Goal: Transaction & Acquisition: Purchase product/service

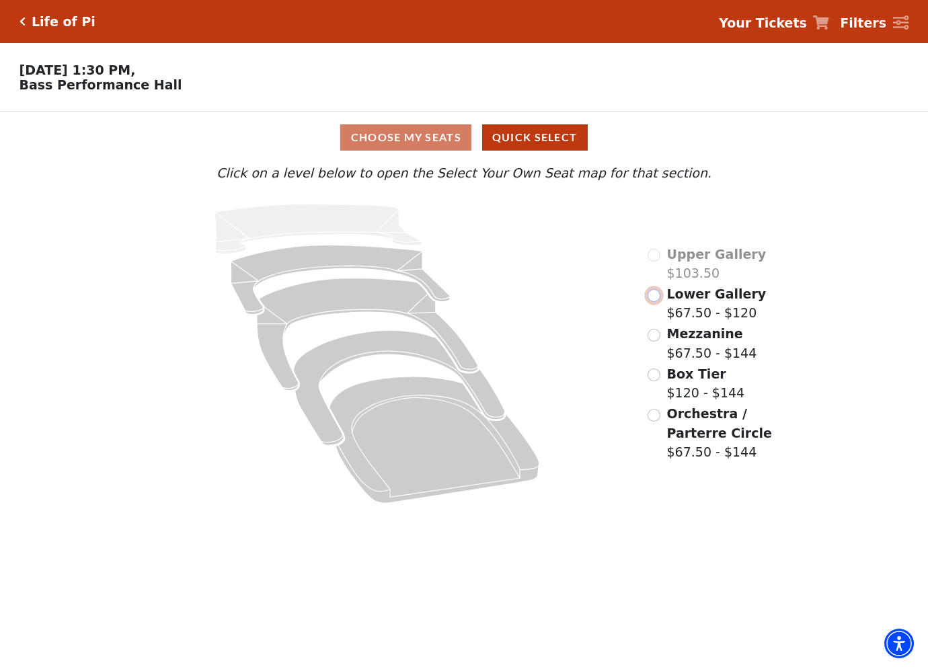
click at [658, 299] on input "Lower Gallery$67.50 - $120\a" at bounding box center [653, 295] width 13 height 13
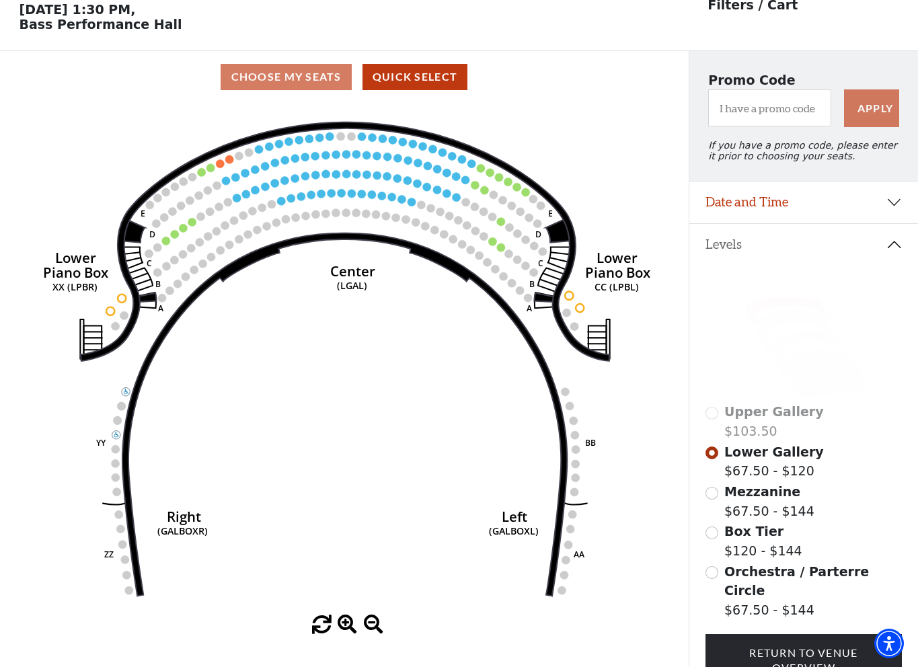
scroll to position [63, 0]
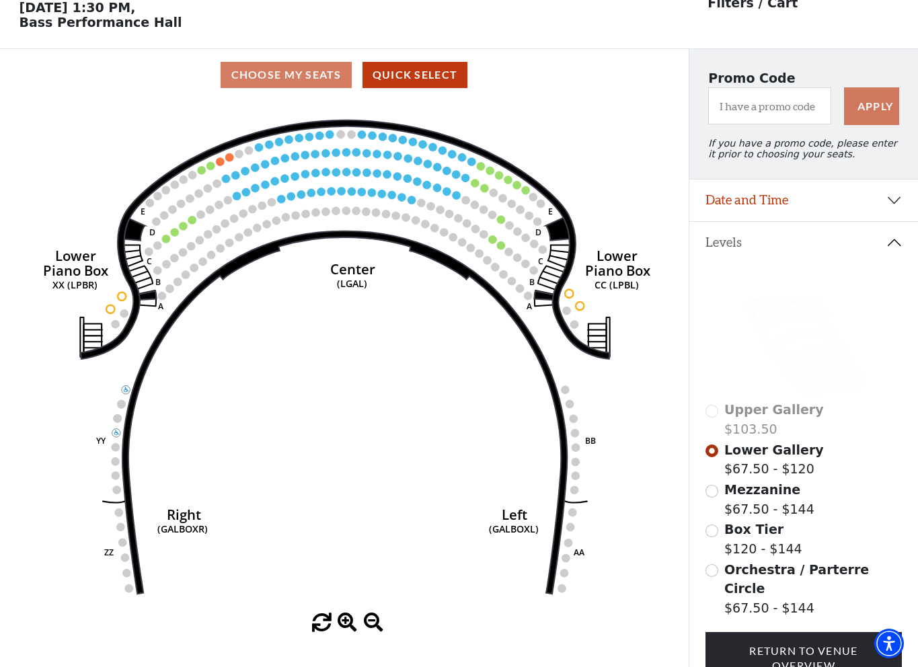
drag, startPoint x: 365, startPoint y: 272, endPoint x: 359, endPoint y: 280, distance: 10.6
click at [359, 278] on text "Center" at bounding box center [352, 268] width 45 height 19
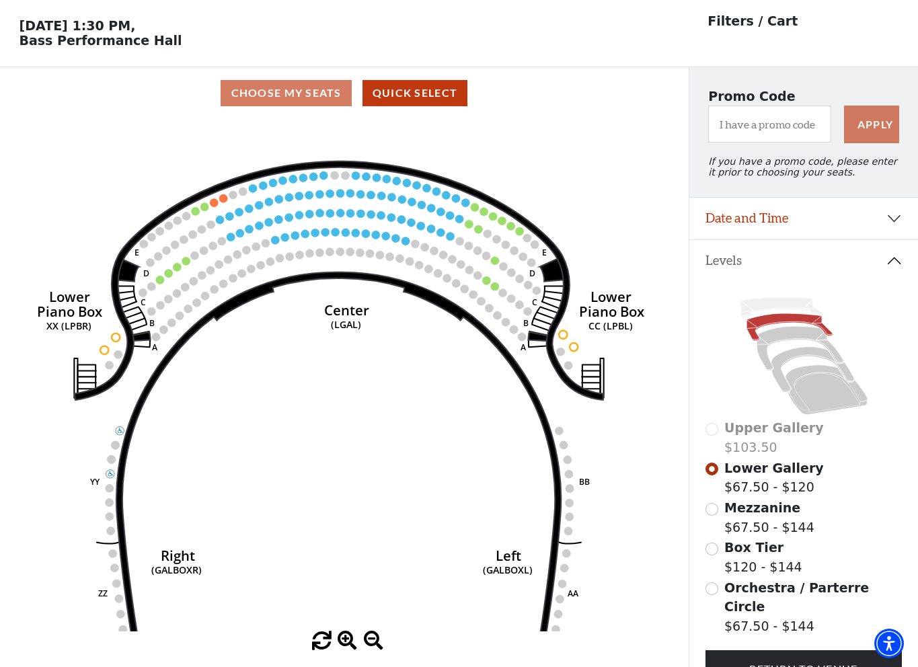
scroll to position [67, 0]
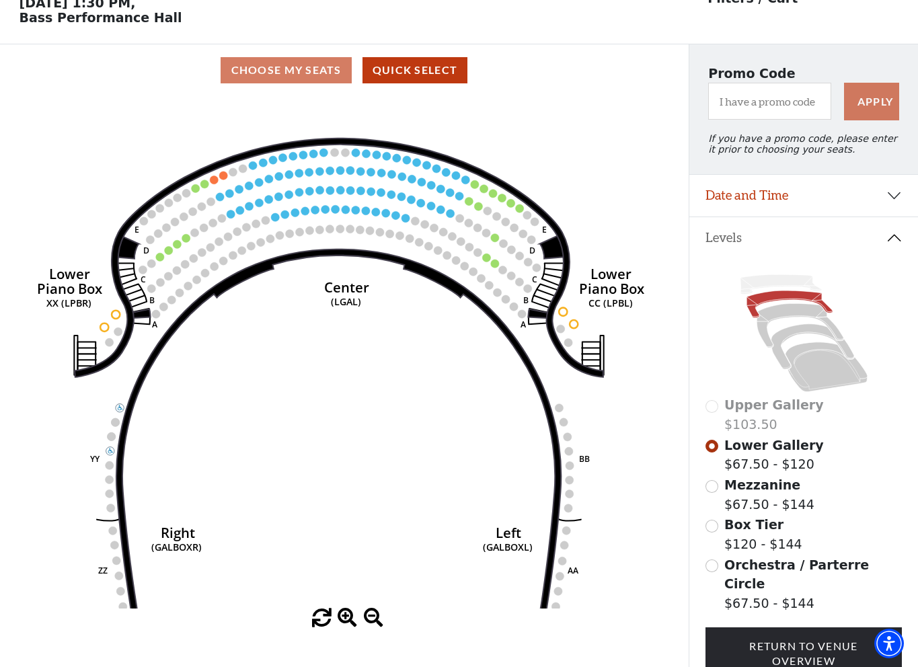
click at [340, 616] on span at bounding box center [346, 617] width 19 height 19
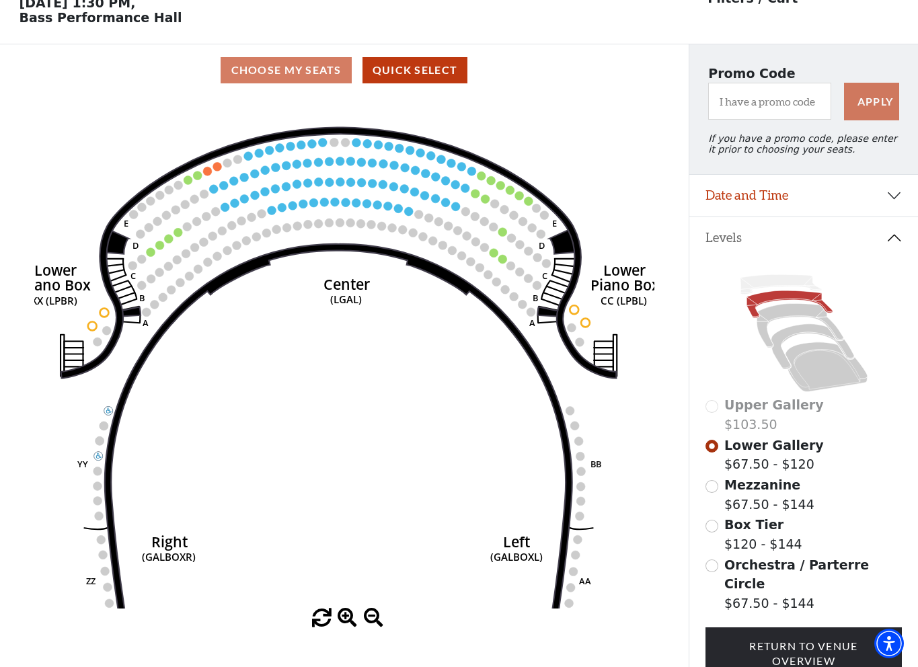
click at [340, 616] on span at bounding box center [346, 617] width 19 height 19
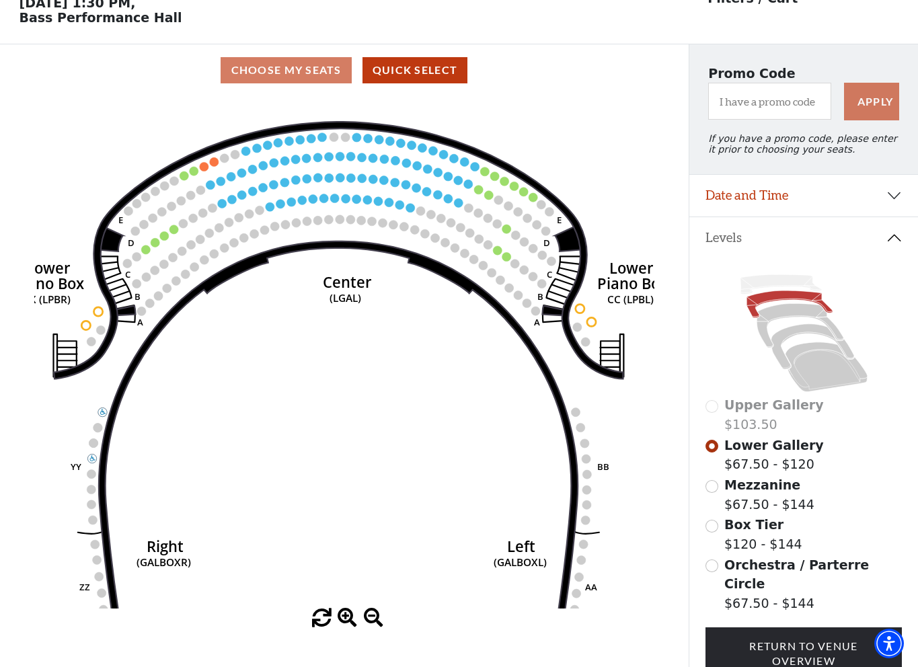
click at [340, 616] on span at bounding box center [346, 617] width 19 height 19
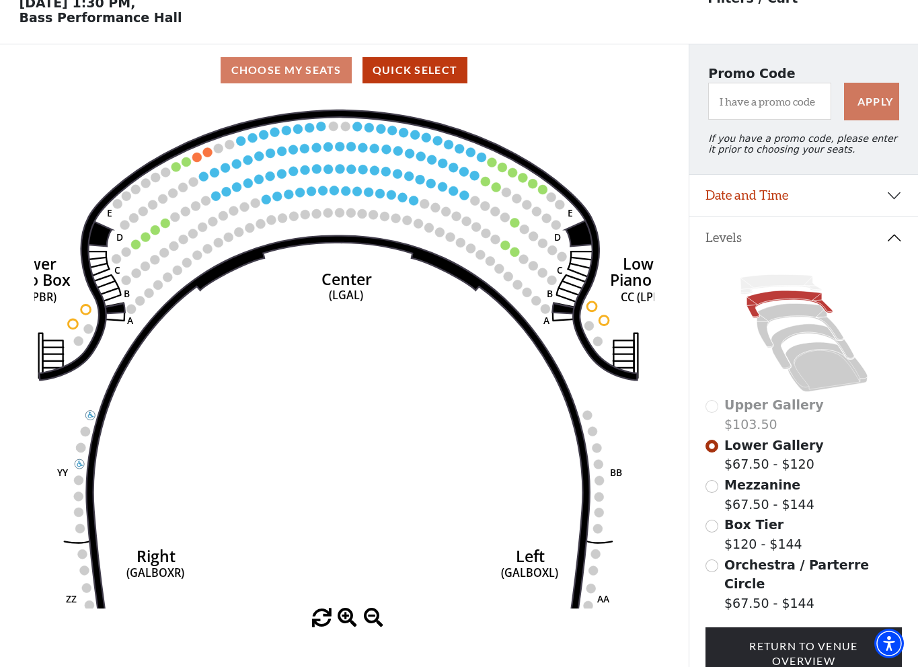
click at [340, 616] on span at bounding box center [346, 617] width 19 height 19
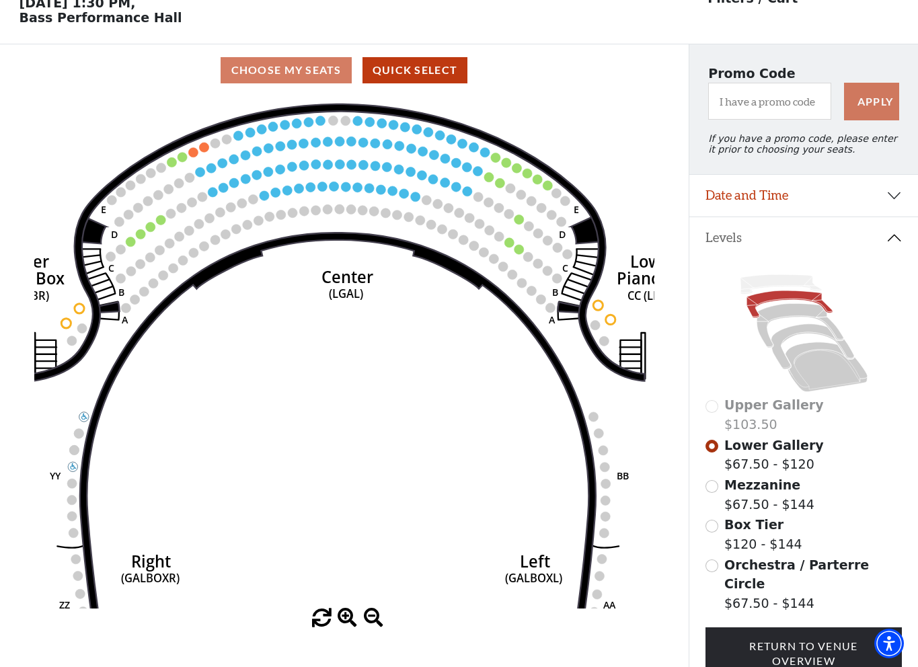
click at [340, 616] on span at bounding box center [346, 617] width 19 height 19
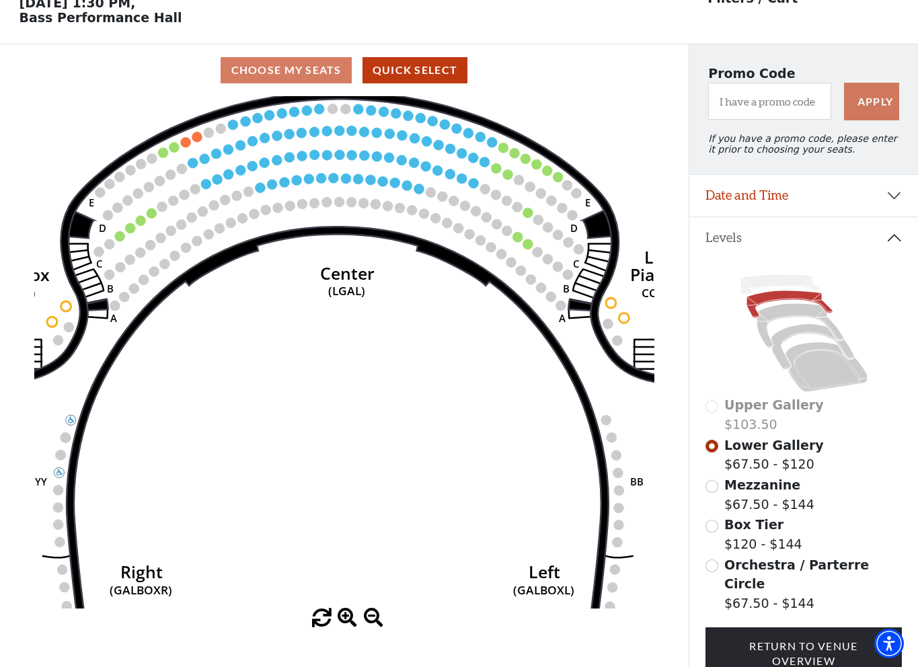
click at [340, 616] on span at bounding box center [346, 617] width 19 height 19
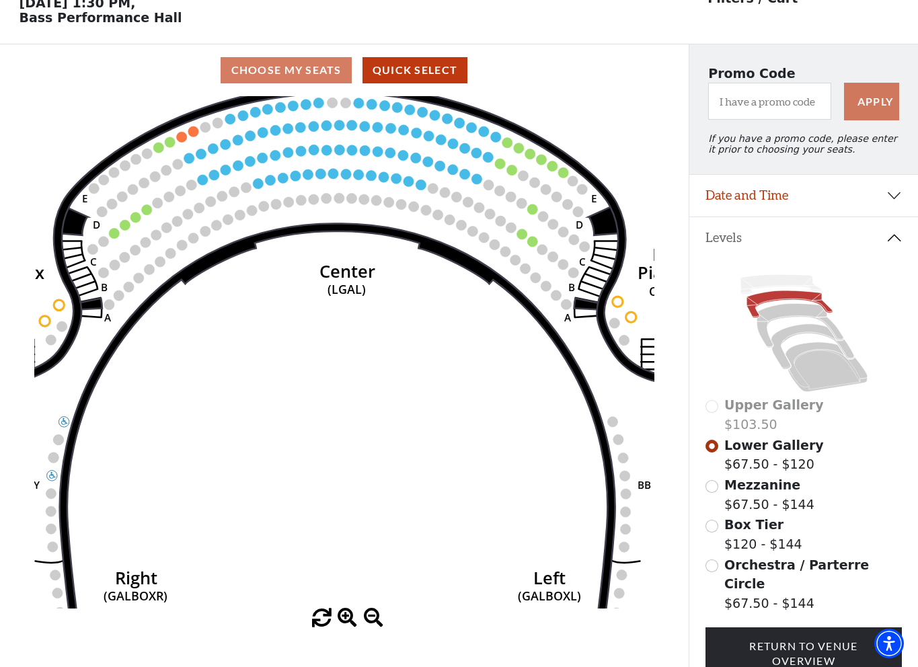
click at [340, 616] on span at bounding box center [346, 617] width 19 height 19
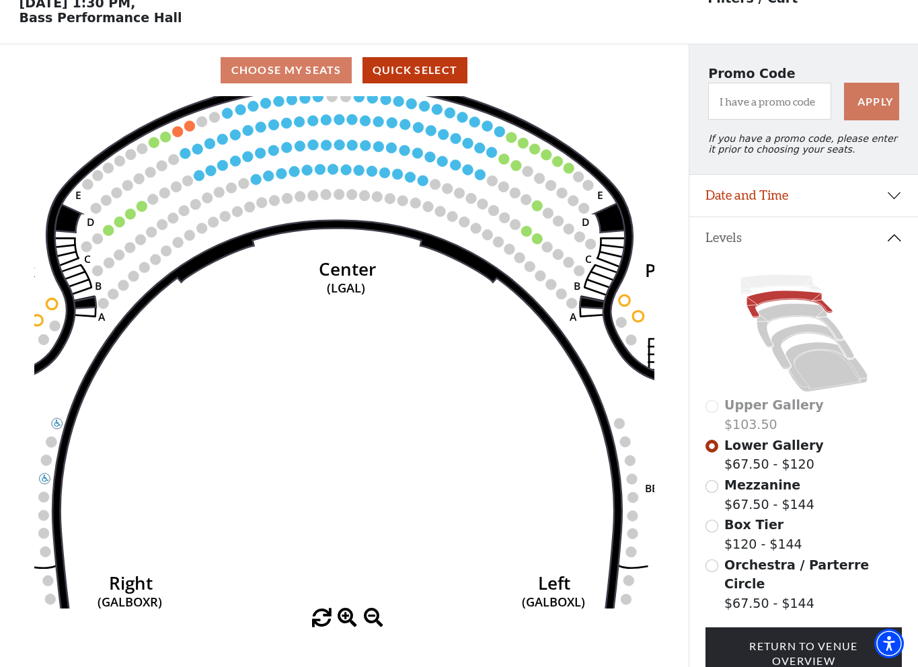
drag, startPoint x: 376, startPoint y: 337, endPoint x: 350, endPoint y: 397, distance: 65.0
click at [353, 393] on icon "Right (GALBOXR) E D C B A E D C B A YY ZZ Left (GALBOXL) BB AA Center Lower Pia…" at bounding box center [343, 352] width 619 height 512
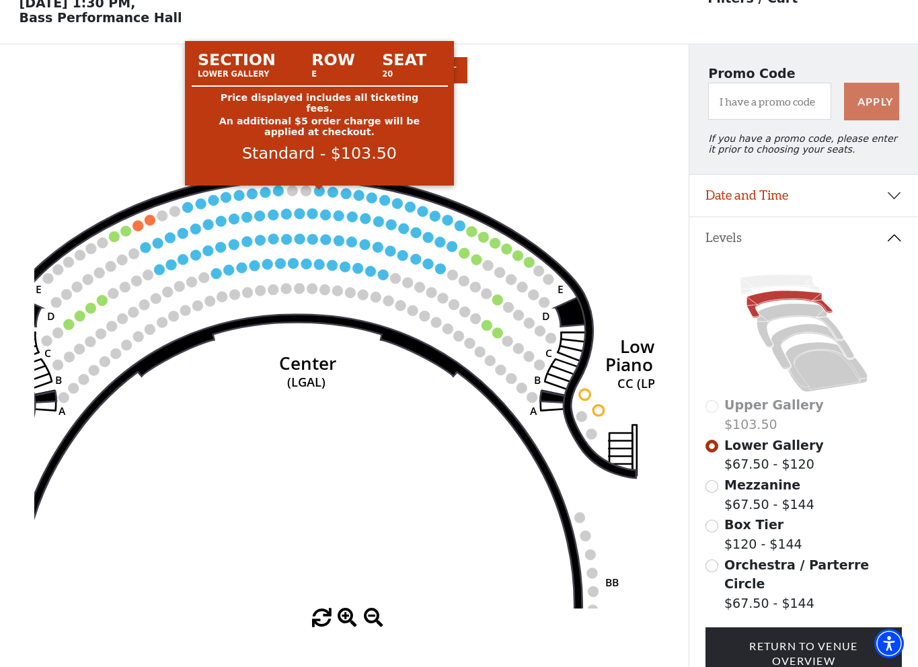
click at [320, 196] on circle at bounding box center [319, 191] width 11 height 11
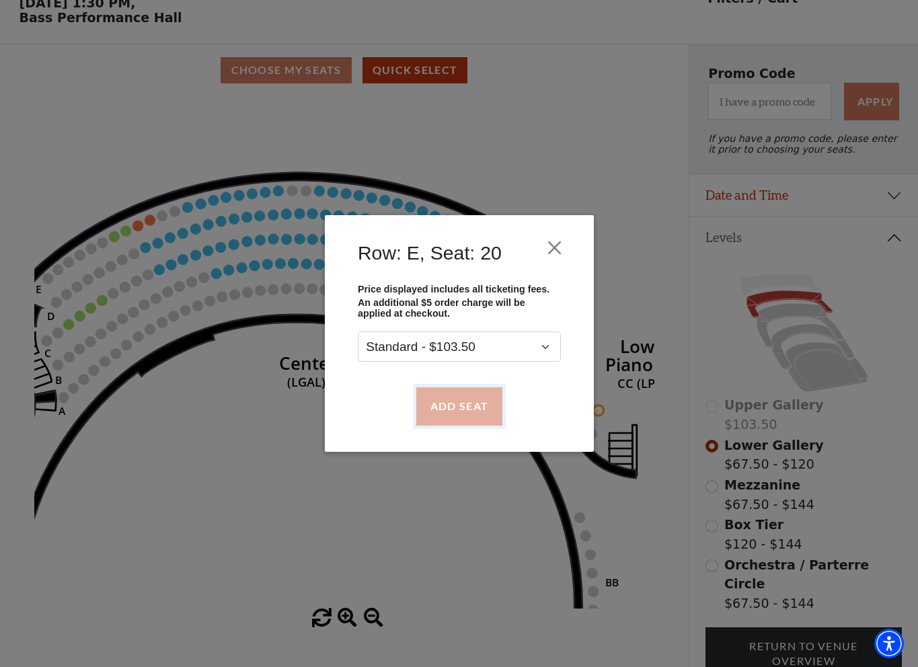
click at [459, 401] on button "Add Seat" at bounding box center [458, 406] width 86 height 38
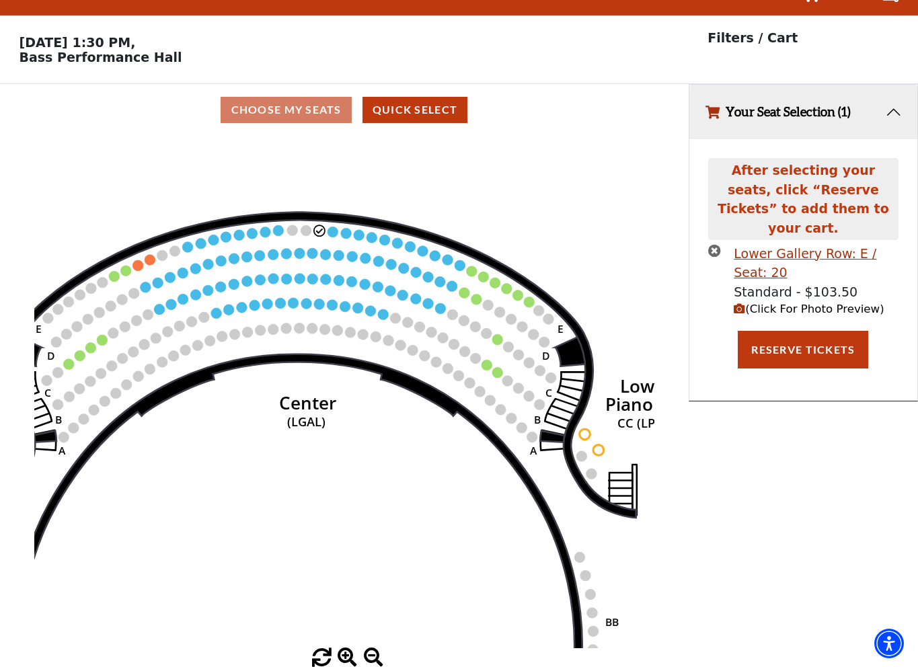
scroll to position [0, 0]
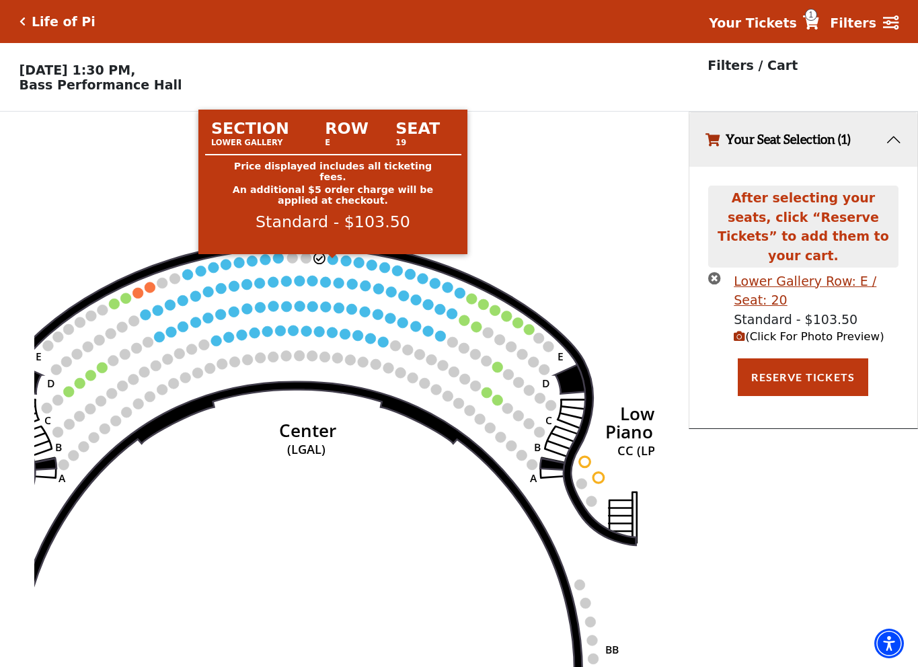
click at [330, 265] on circle at bounding box center [332, 259] width 11 height 11
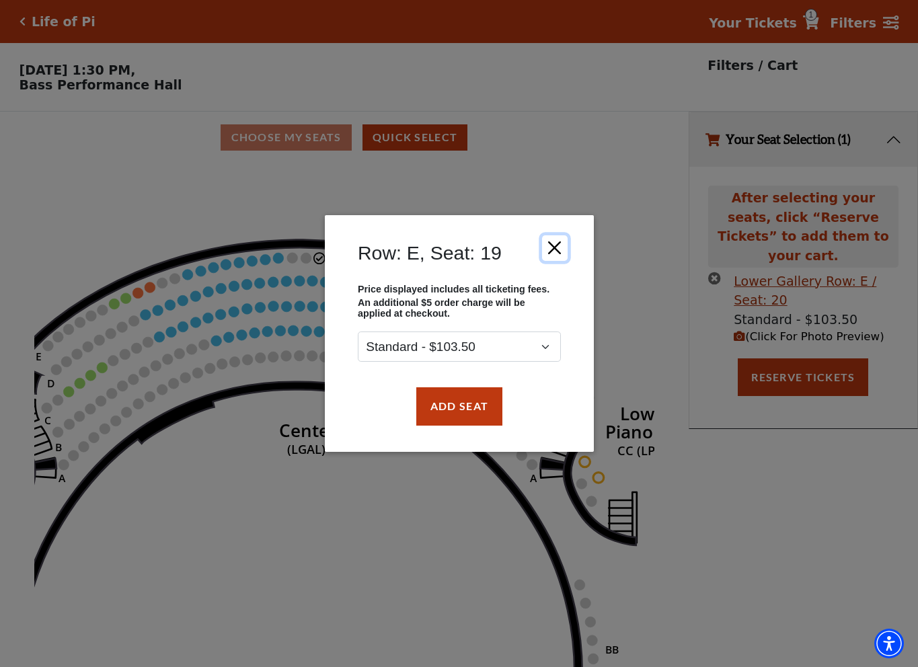
click at [557, 250] on button "Close" at bounding box center [554, 248] width 26 height 26
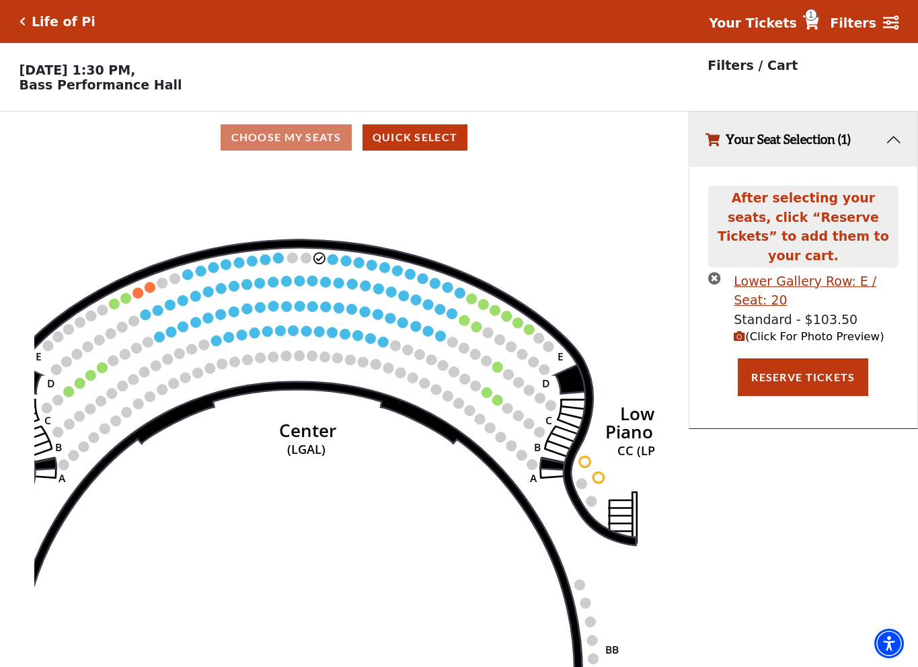
click at [711, 272] on icon "times-circle" at bounding box center [714, 278] width 13 height 13
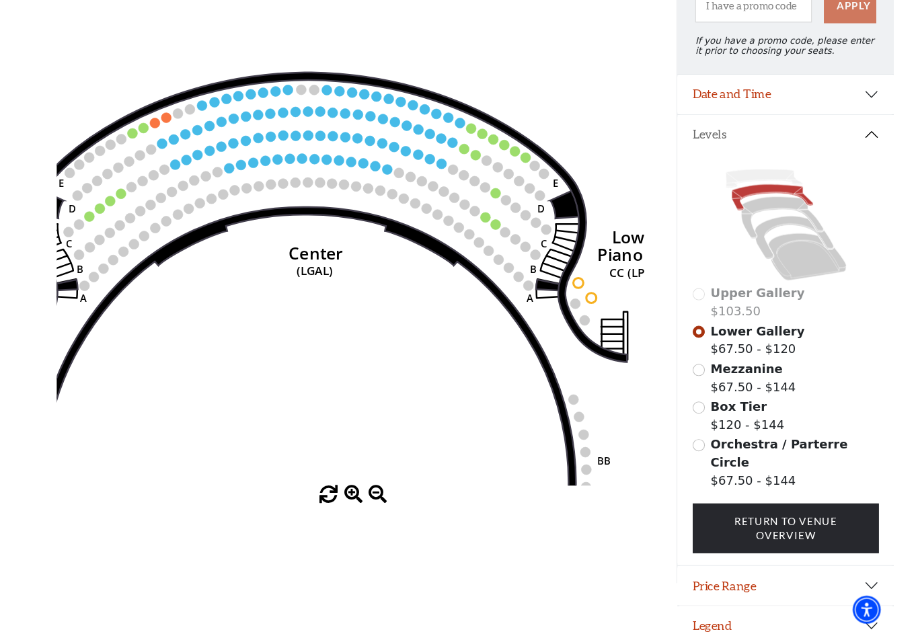
scroll to position [167, 0]
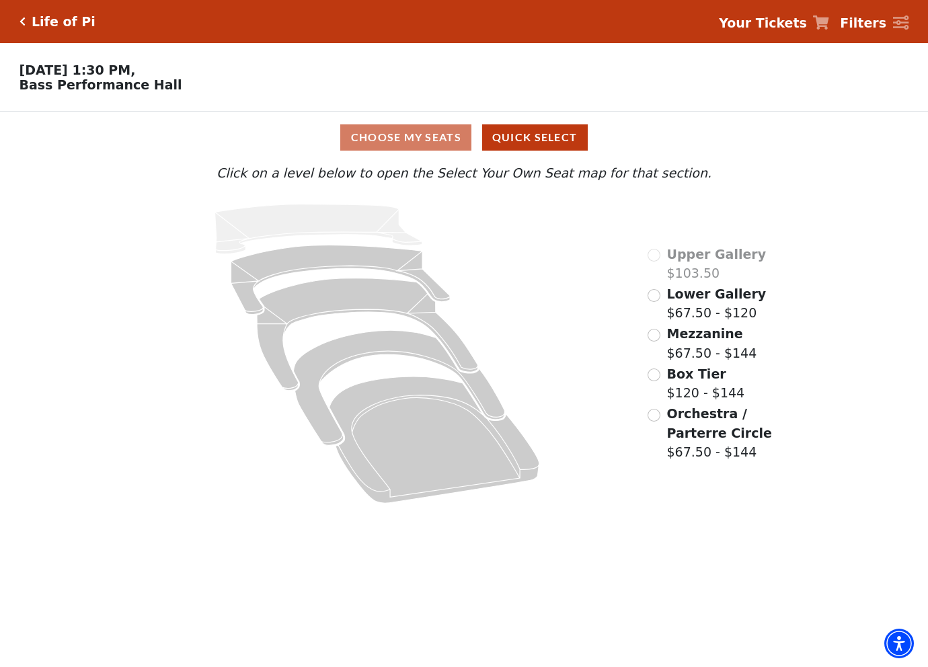
click at [696, 335] on span "Mezzanine" at bounding box center [705, 333] width 76 height 15
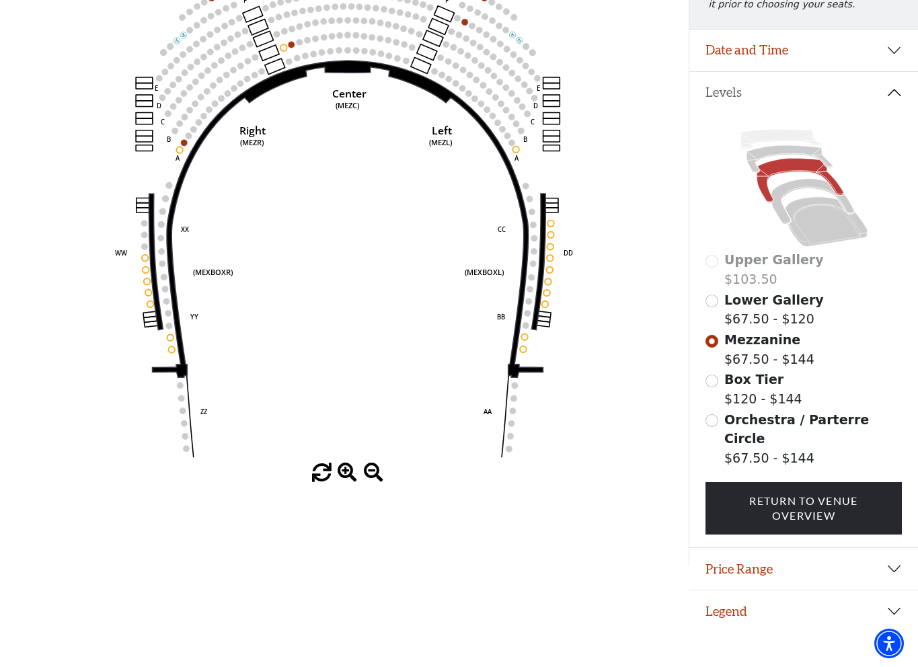
scroll to position [167, 0]
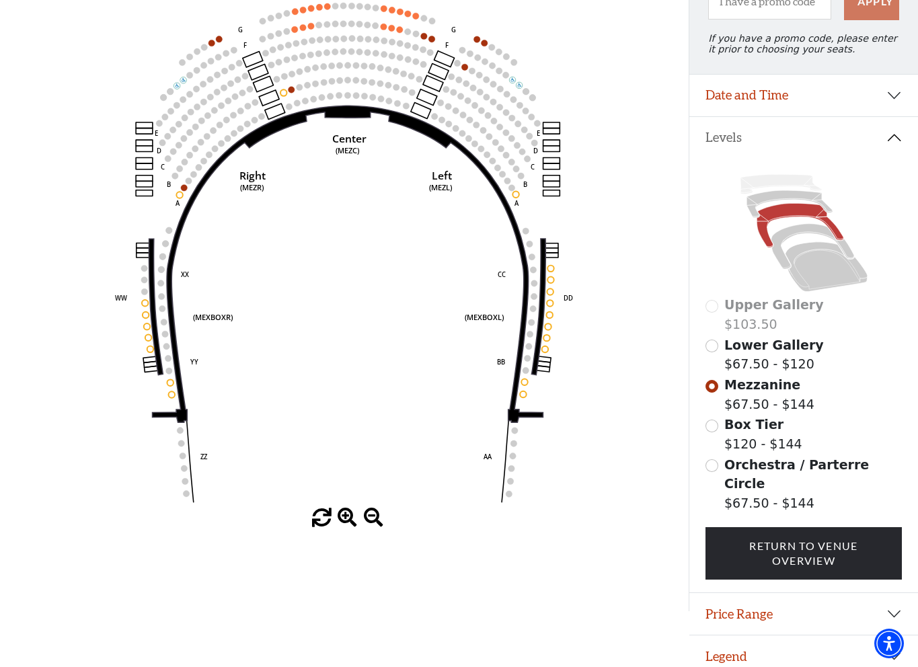
click at [737, 483] on label "Orchestra / Parterre Circle $67.50 - $144" at bounding box center [812, 484] width 177 height 58
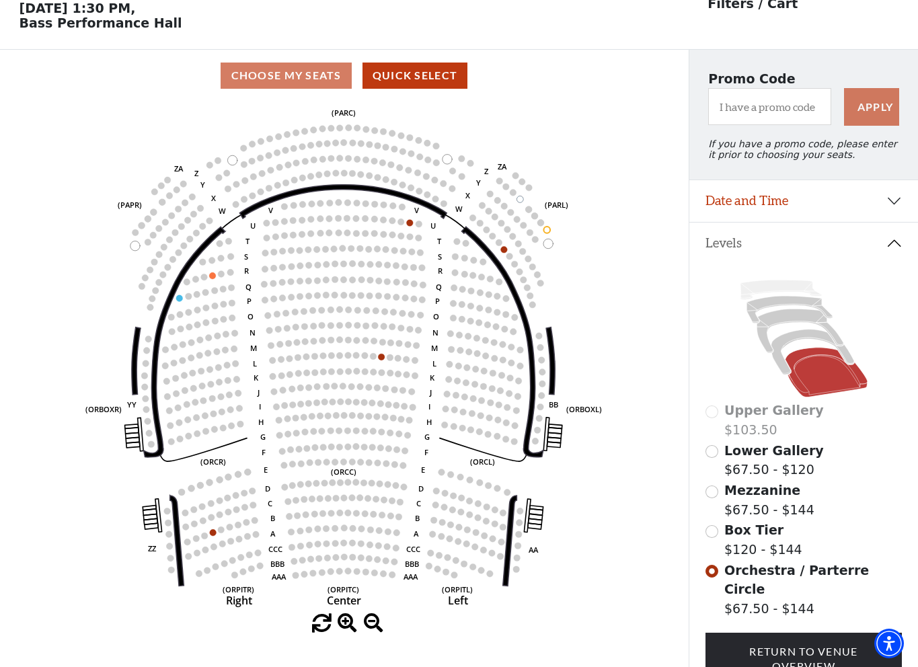
scroll to position [63, 0]
click at [739, 454] on span "Lower Gallery" at bounding box center [773, 449] width 99 height 15
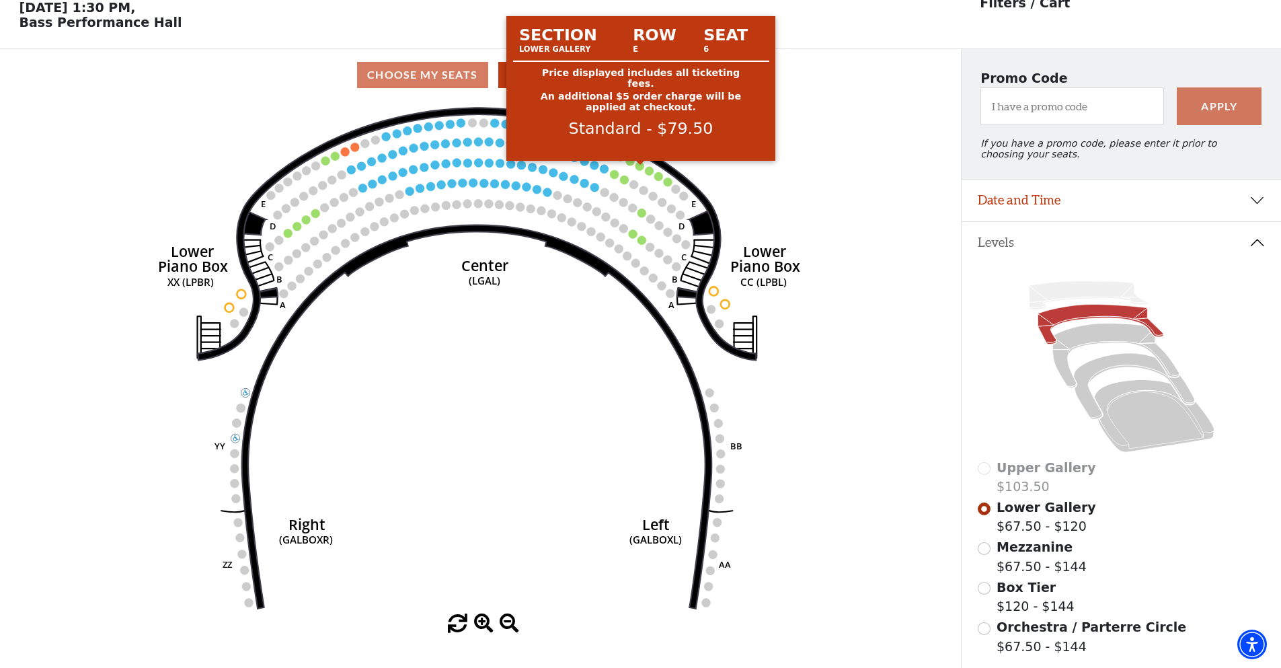
click at [641, 170] on circle at bounding box center [639, 165] width 9 height 9
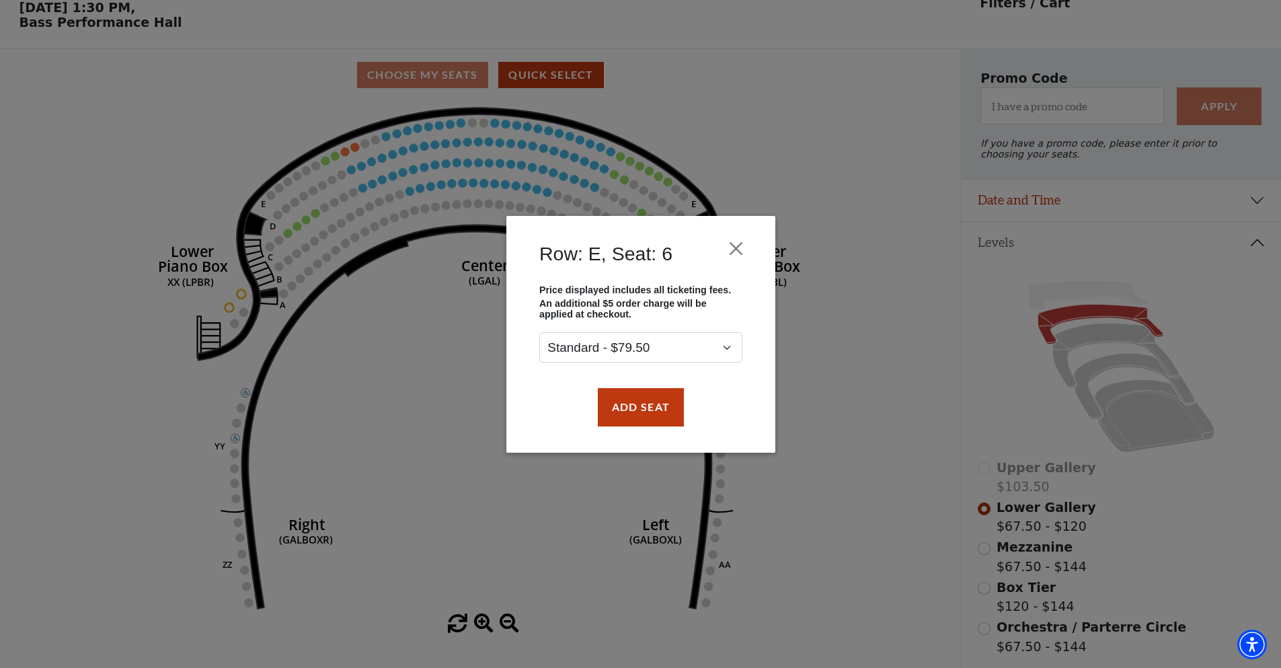
click at [448, 363] on div "Row: E, Seat: 6 Price displayed includes all ticketing fees. An additional $5 o…" at bounding box center [640, 334] width 1281 height 668
click at [737, 246] on button "Close" at bounding box center [736, 248] width 26 height 26
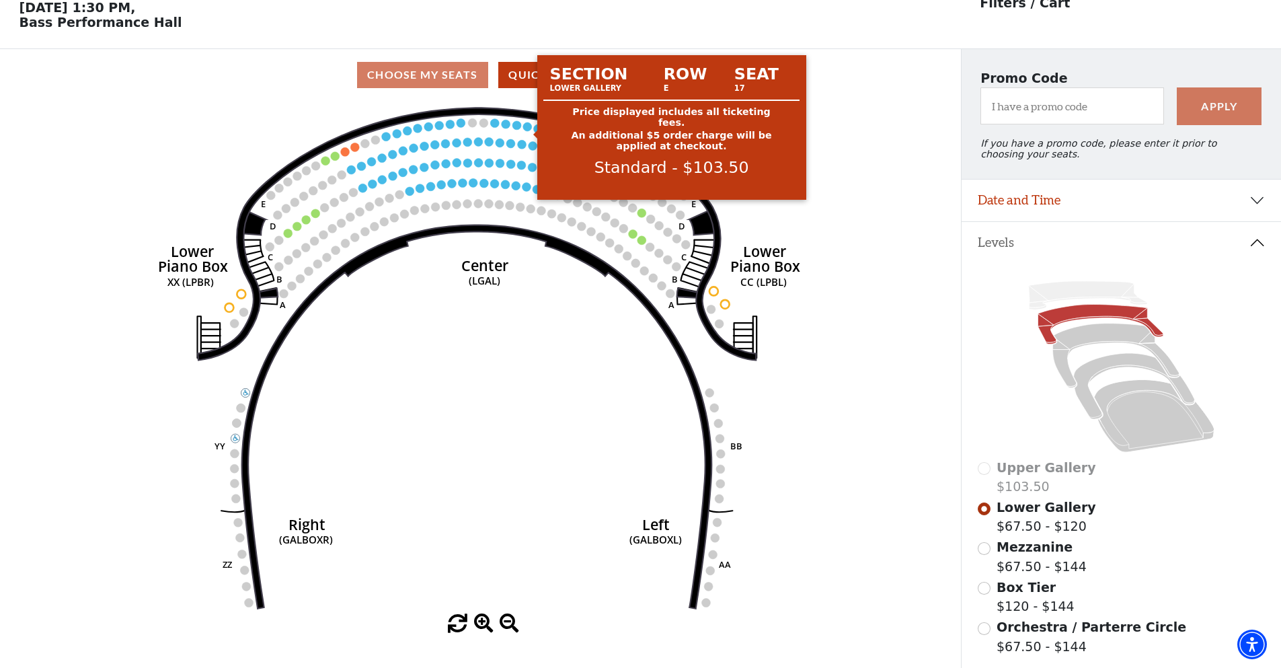
click at [528, 130] on circle at bounding box center [527, 126] width 9 height 9
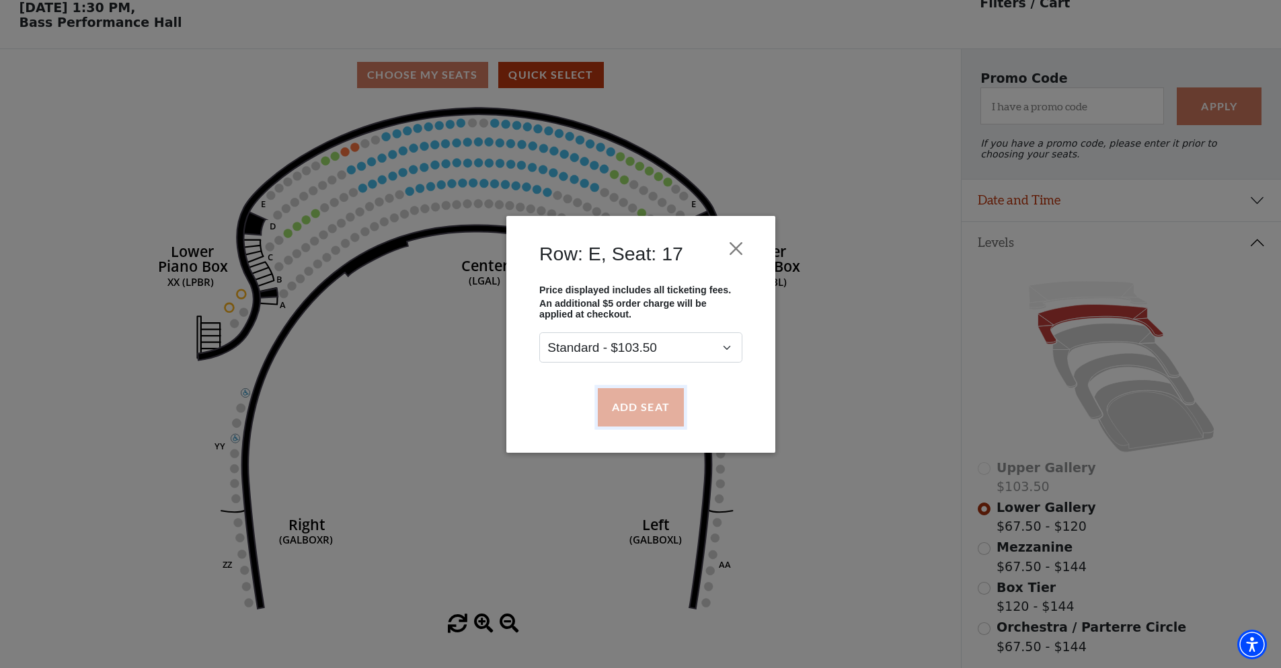
click at [650, 405] on button "Add Seat" at bounding box center [640, 407] width 86 height 38
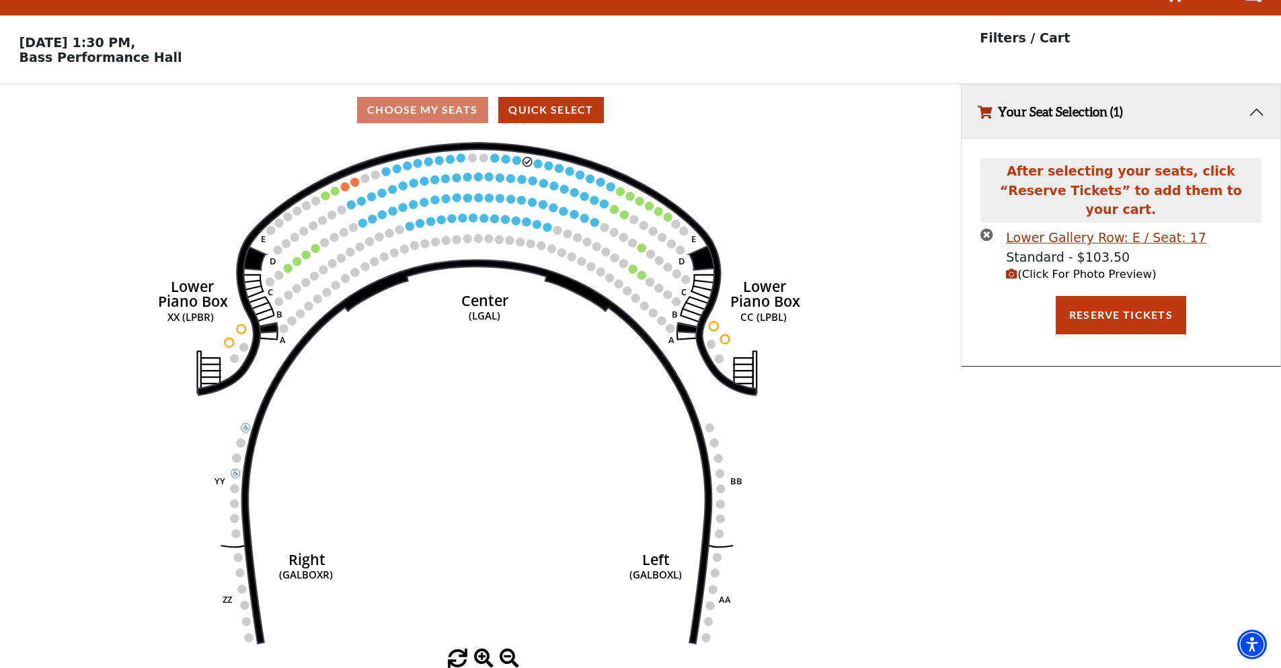
scroll to position [0, 0]
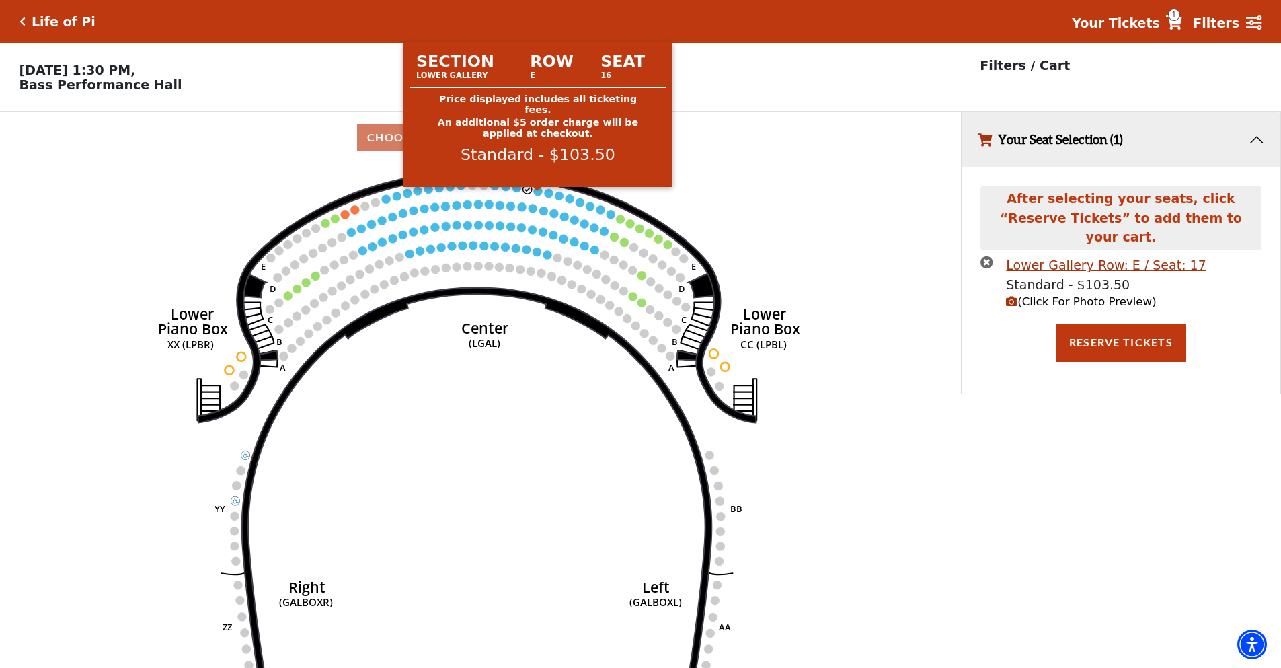
click at [538, 196] on circle at bounding box center [538, 191] width 9 height 9
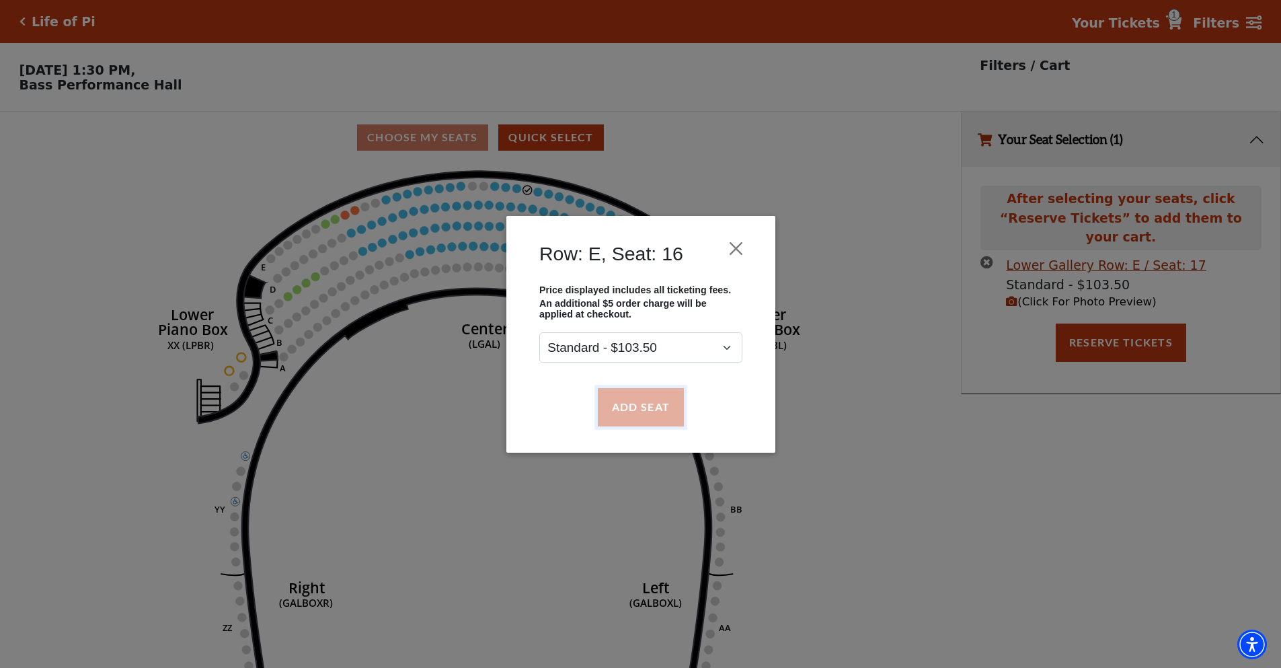
click at [649, 405] on button "Add Seat" at bounding box center [640, 407] width 86 height 38
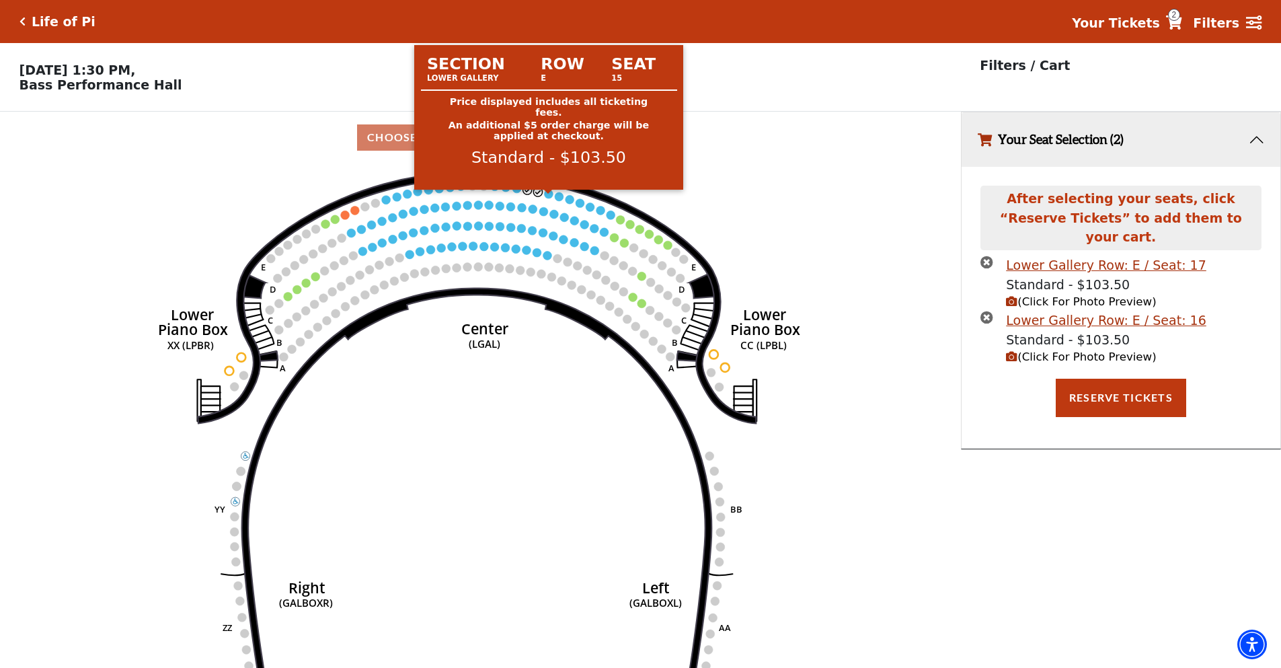
click at [552, 198] on circle at bounding box center [549, 194] width 9 height 9
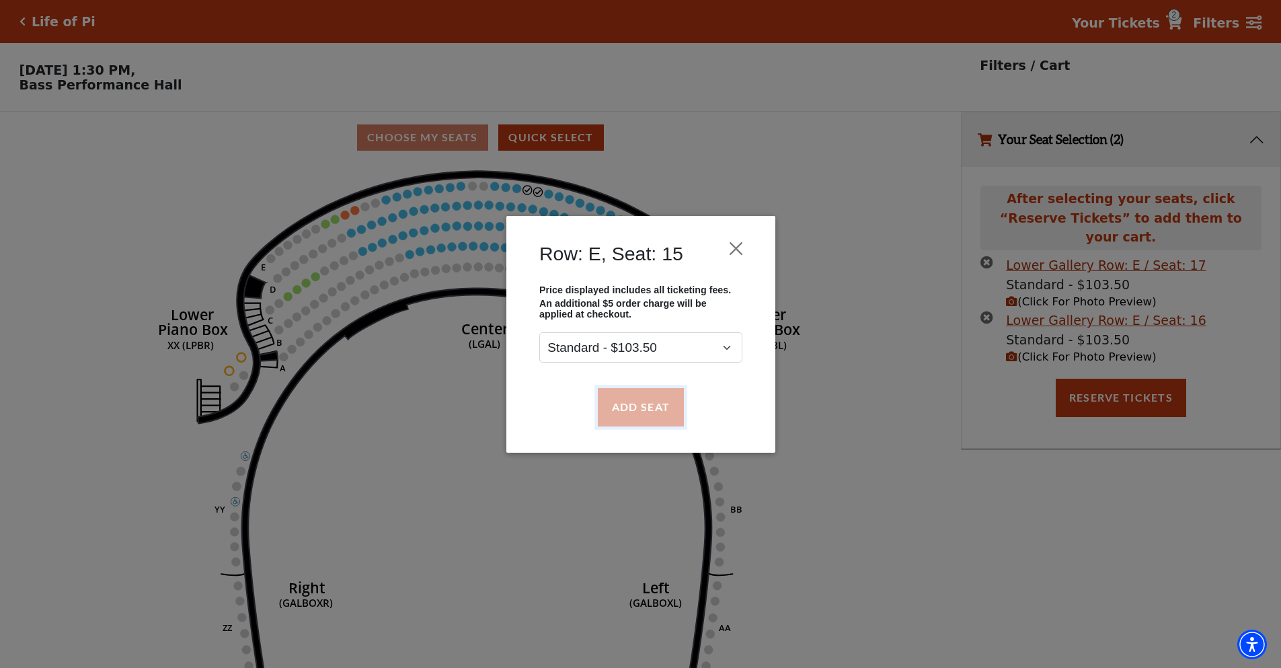
click at [631, 402] on button "Add Seat" at bounding box center [640, 407] width 86 height 38
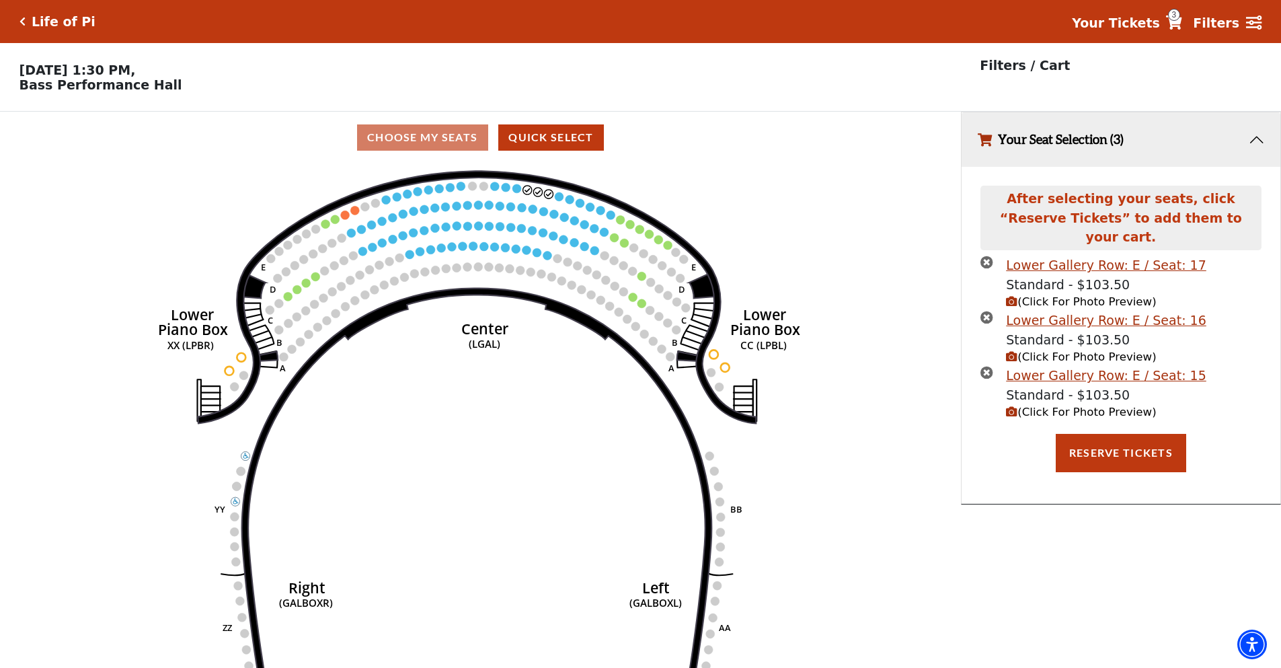
click at [561, 201] on circle at bounding box center [559, 196] width 9 height 9
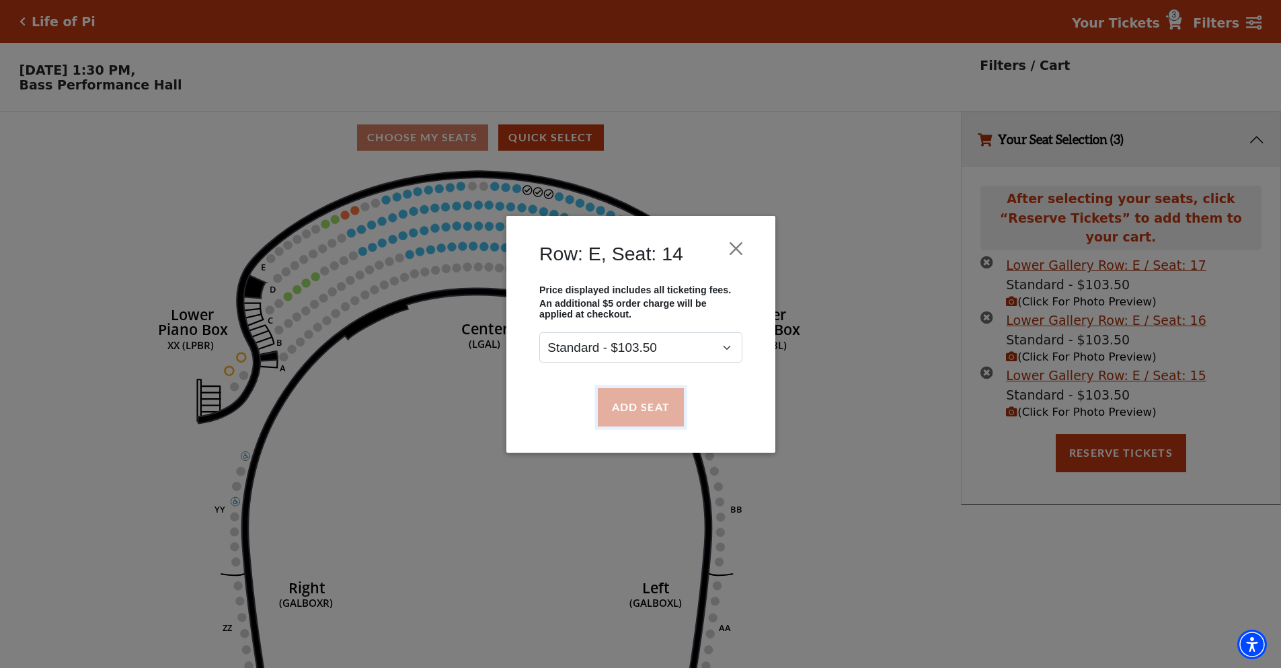
click at [637, 407] on button "Add Seat" at bounding box center [640, 407] width 86 height 38
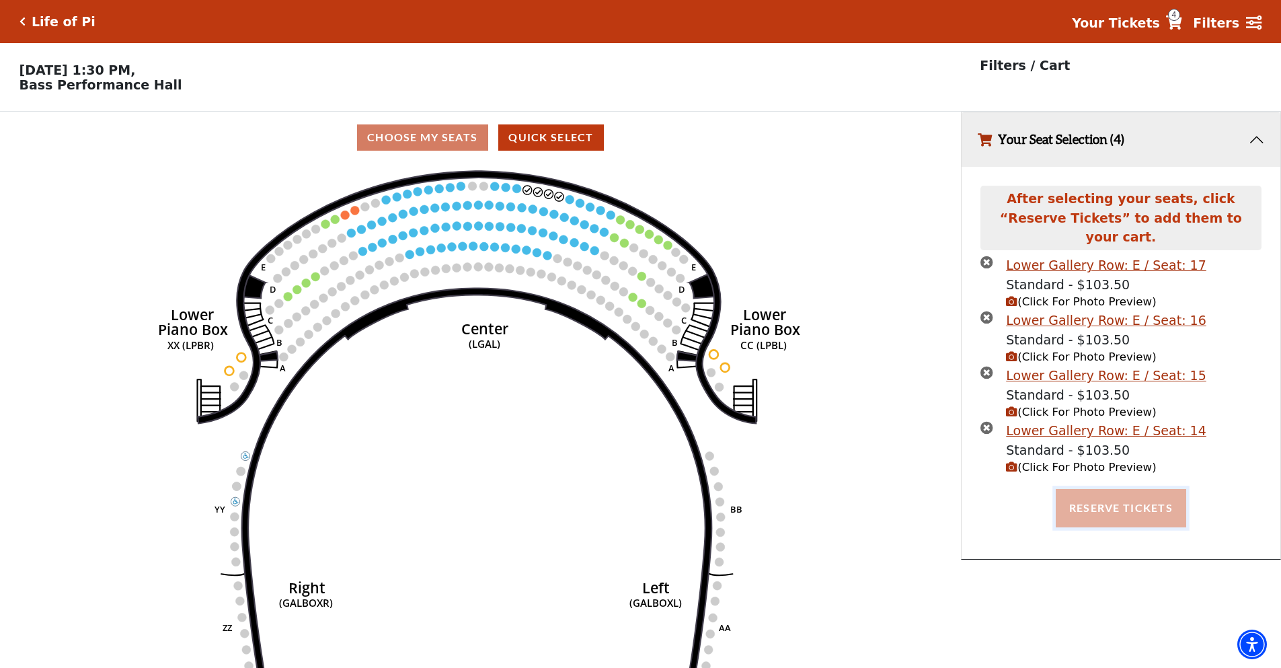
click at [927, 489] on button "Reserve Tickets" at bounding box center [1120, 508] width 130 height 38
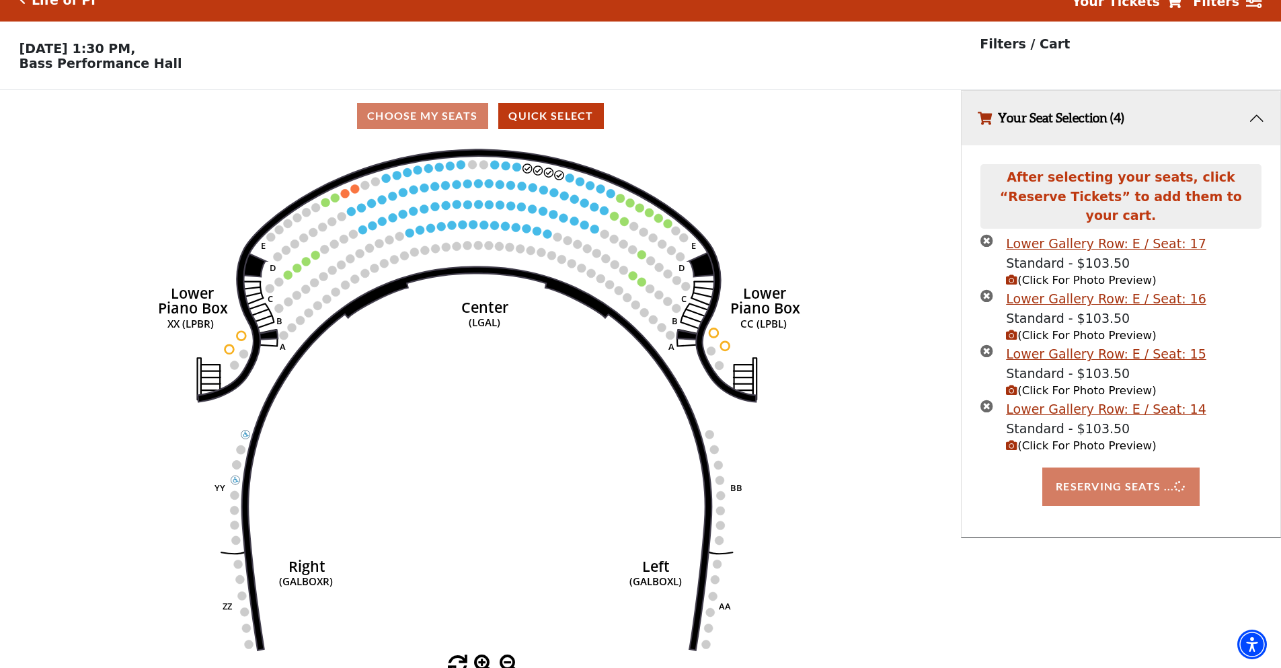
scroll to position [33, 0]
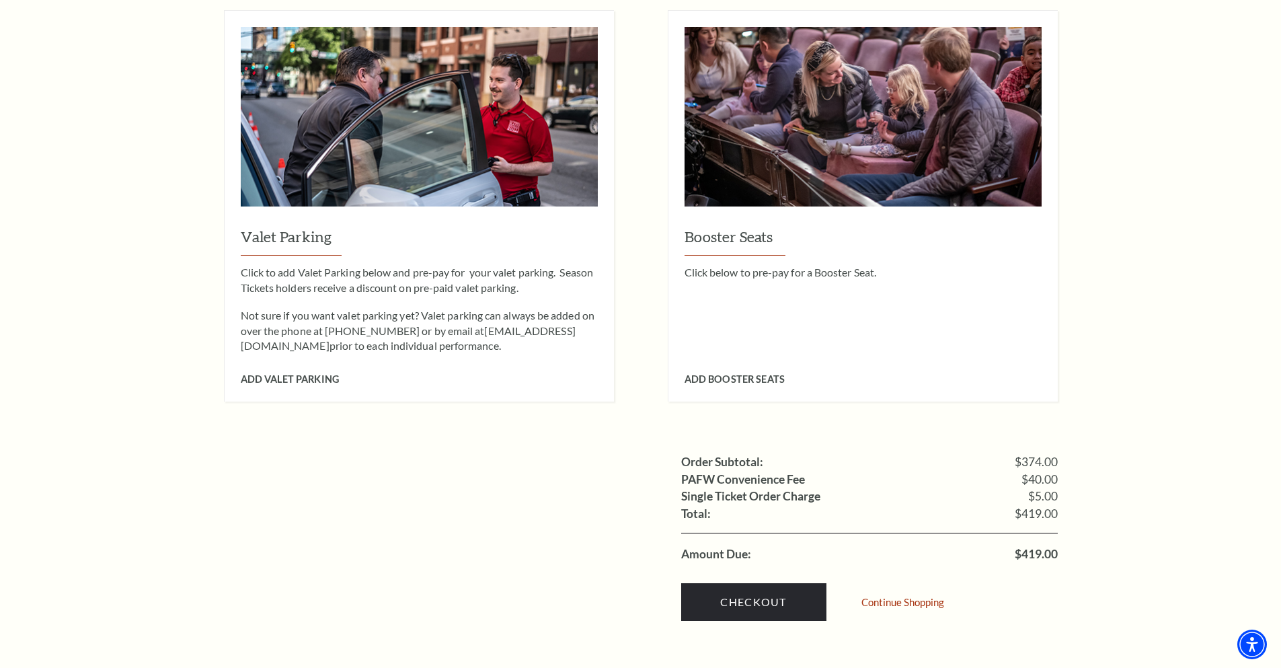
scroll to position [1210, 0]
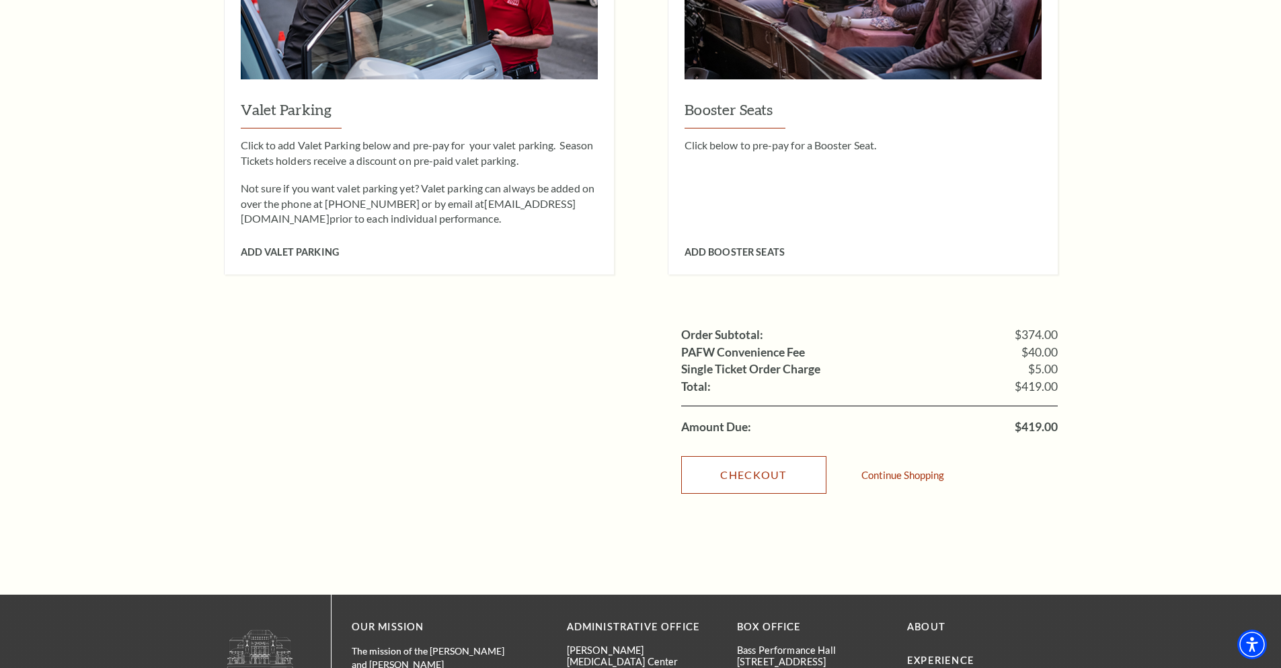
click at [744, 465] on link "Checkout" at bounding box center [753, 475] width 145 height 38
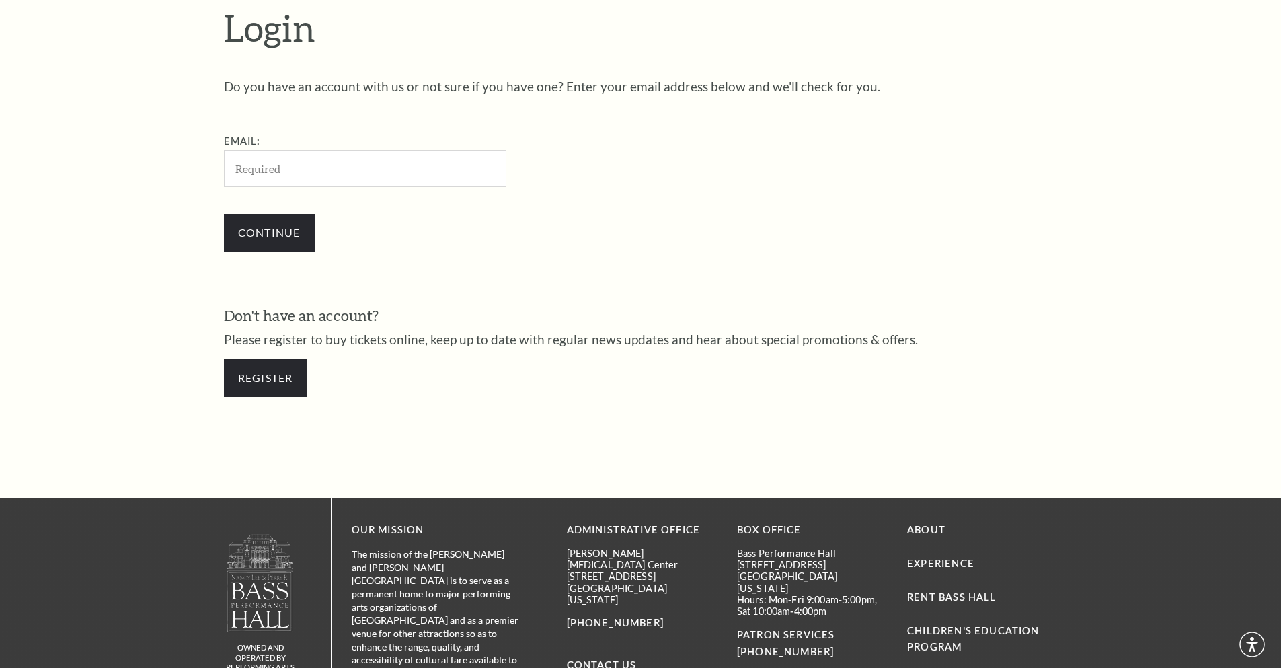
scroll to position [450, 0]
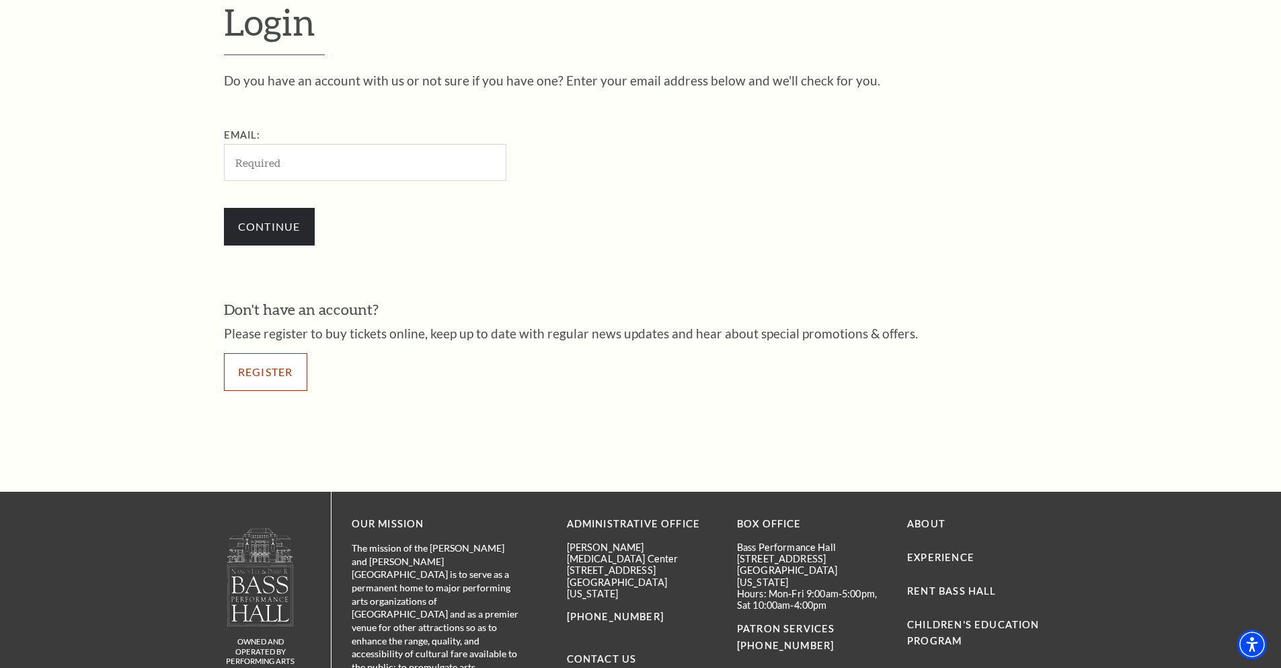
click at [272, 375] on link "Register" at bounding box center [265, 372] width 83 height 38
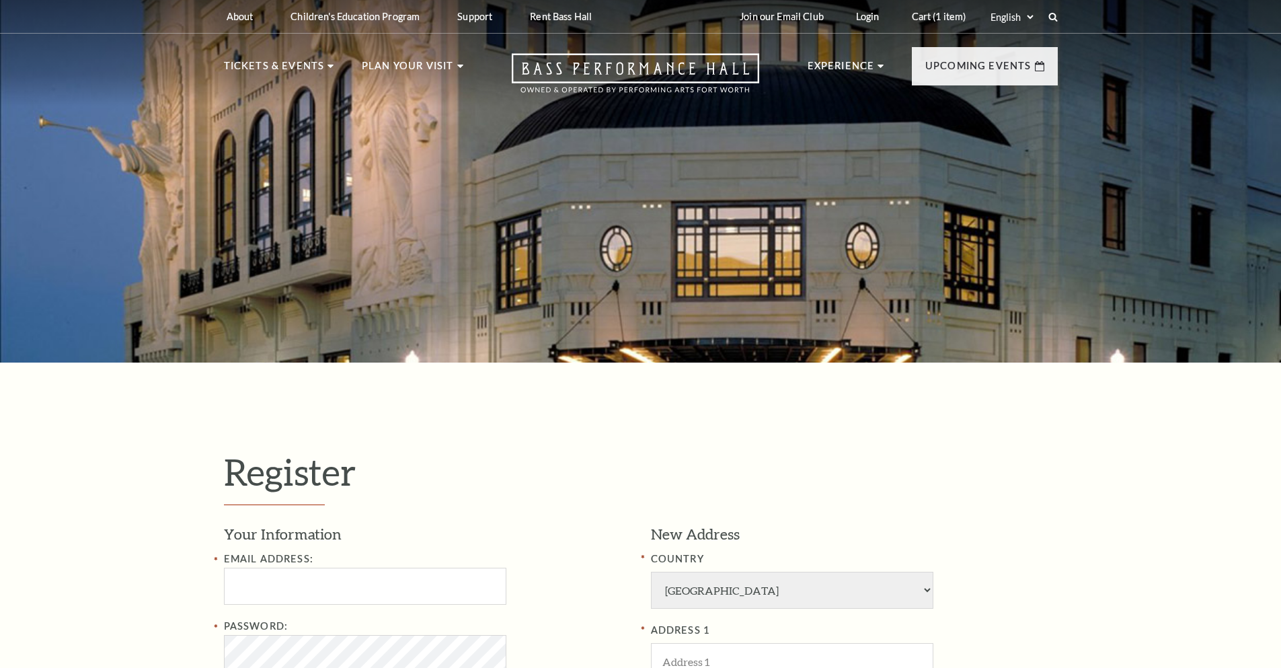
select select "1"
select select "TX"
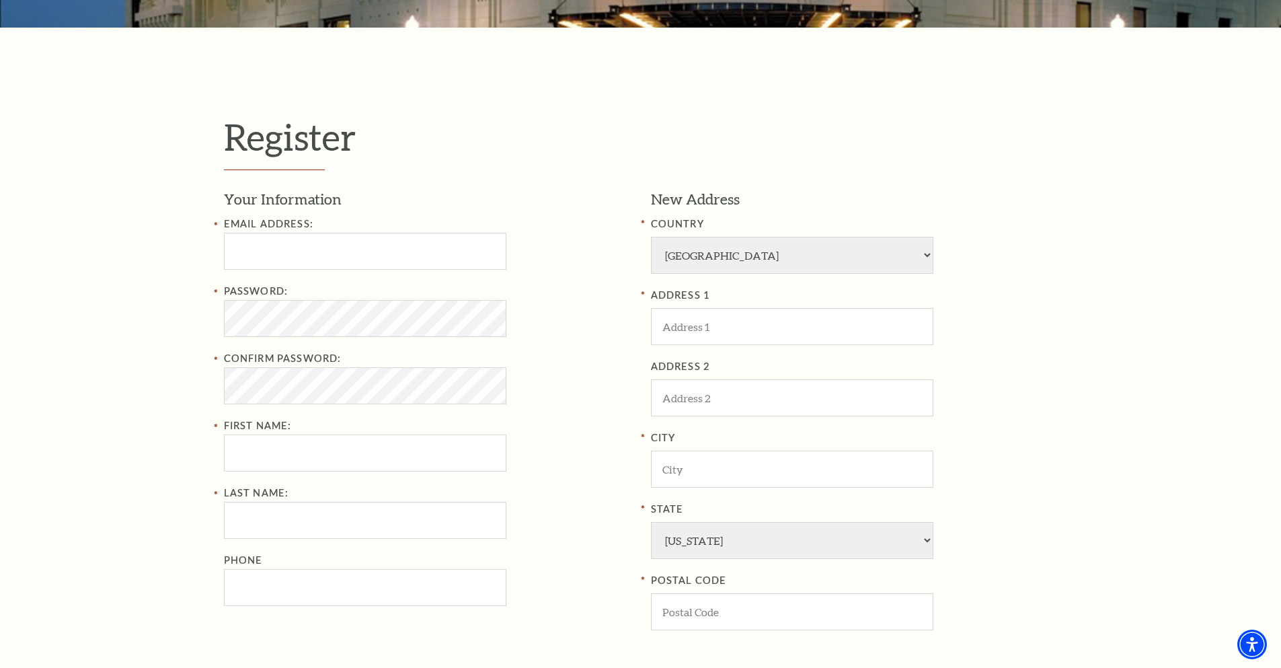
scroll to position [336, 0]
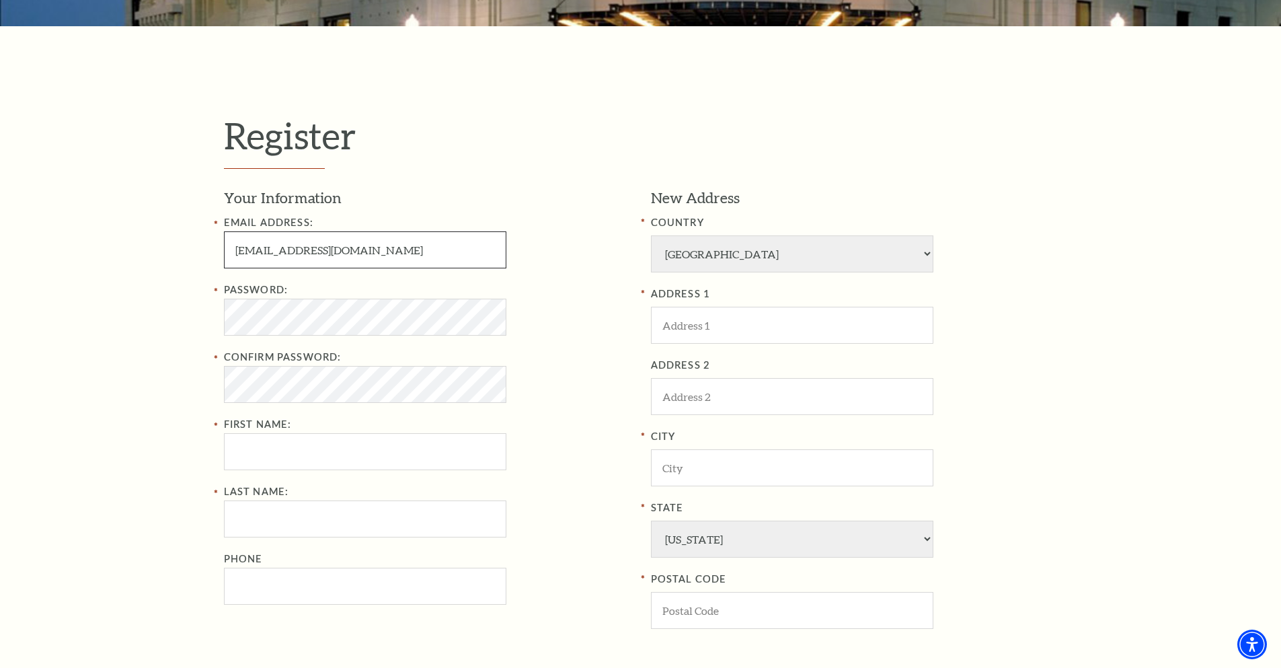
click at [254, 263] on input "maimhoclan74@gmail.com" at bounding box center [365, 249] width 282 height 37
type input "maidmhoclan74@gmail.com"
click at [193, 310] on div "Register Your Information Email Address: maidmhoclan74@gmail.com Password: Conf…" at bounding box center [640, 436] width 1281 height 821
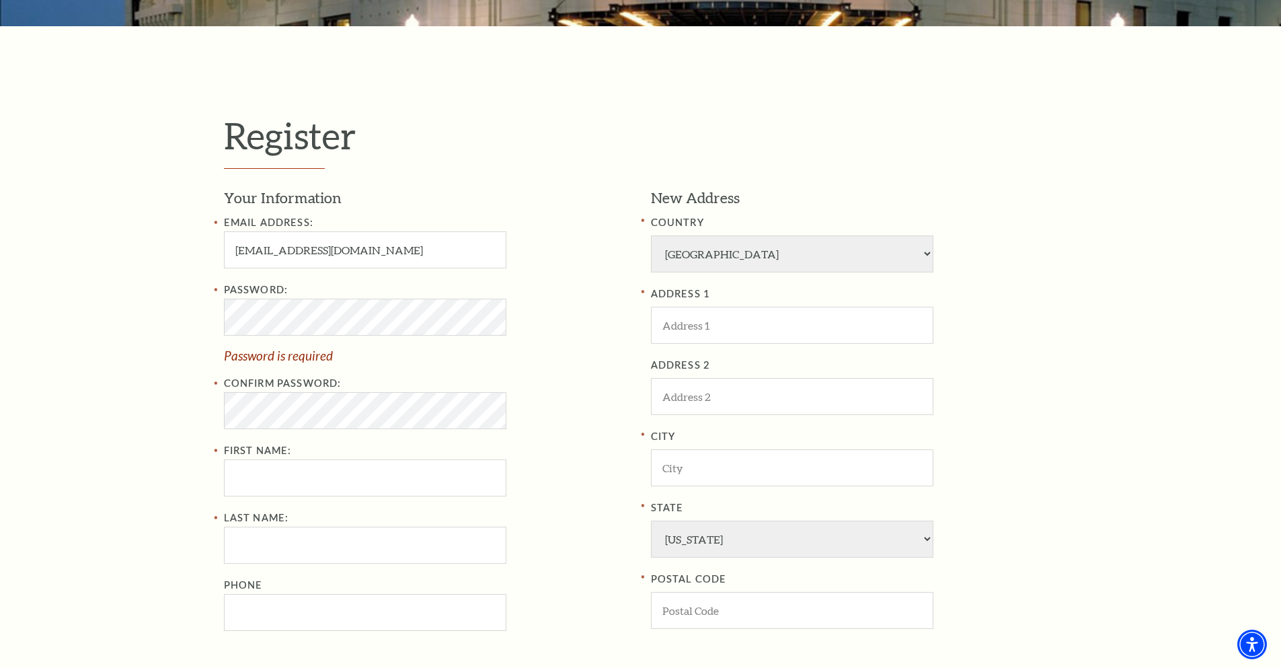
click at [253, 289] on label "Password:" at bounding box center [256, 289] width 65 height 11
copy label "Password"
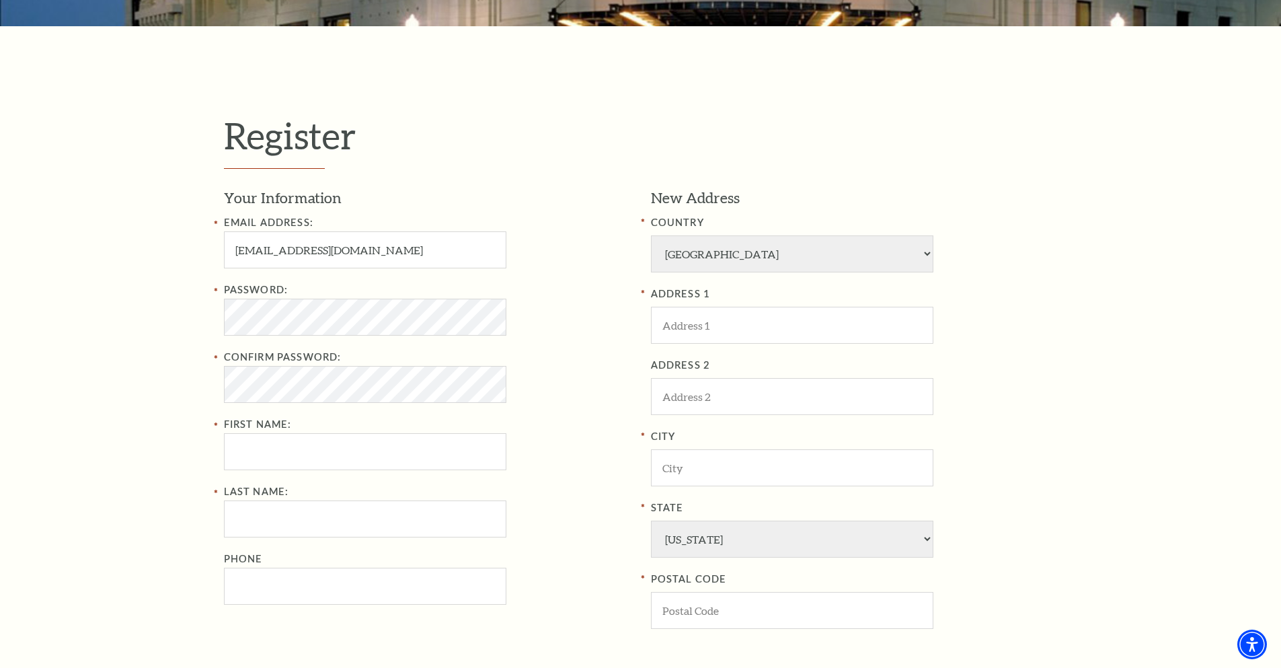
click at [558, 298] on div "Password:" at bounding box center [427, 309] width 407 height 54
click at [549, 304] on div "Password:" at bounding box center [427, 309] width 407 height 54
click at [270, 455] on input "First Name:" at bounding box center [365, 451] width 282 height 37
type input "Ya"
type input "Dinh"
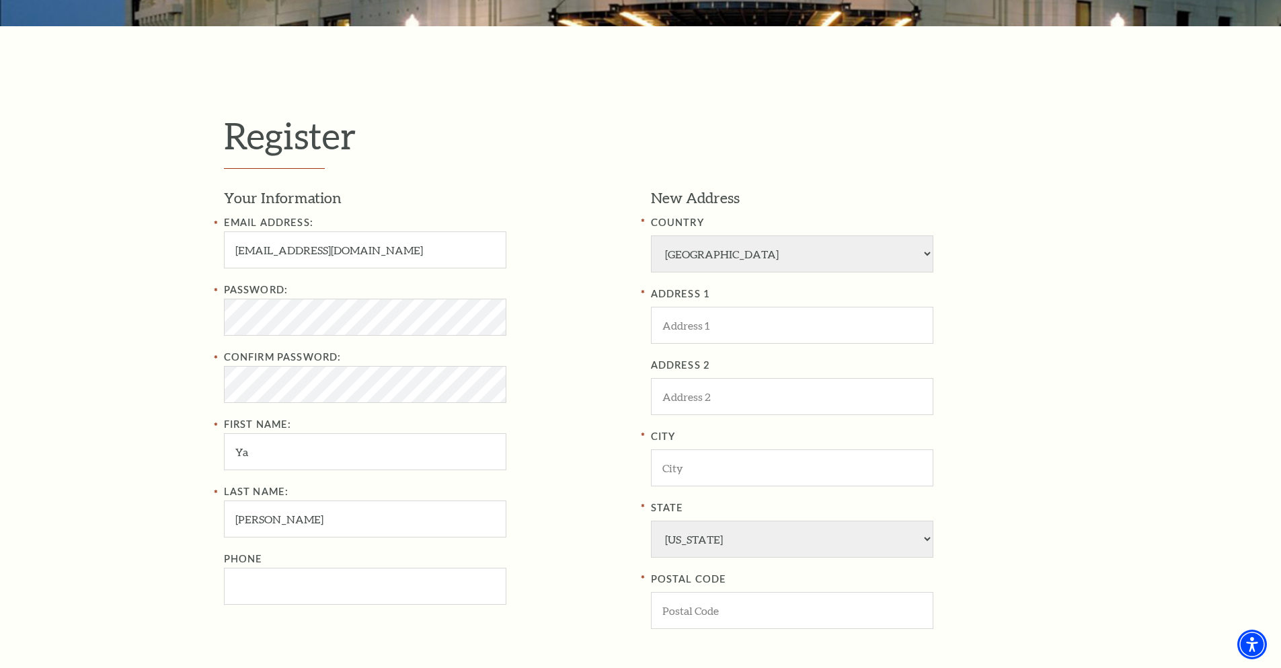
type input "3305861014"
type input "Blue Gate Performing Arts Center"
type input "Shipshewana"
select select "IN"
type input "45656"
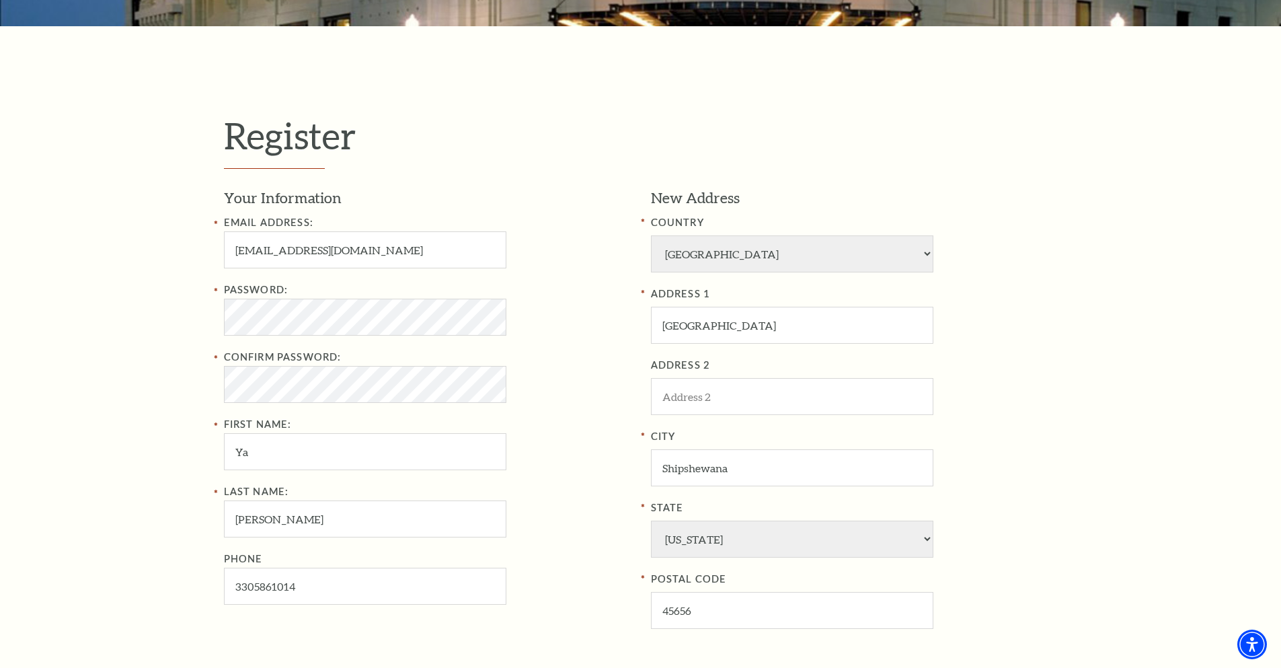
type input "330-586-1014"
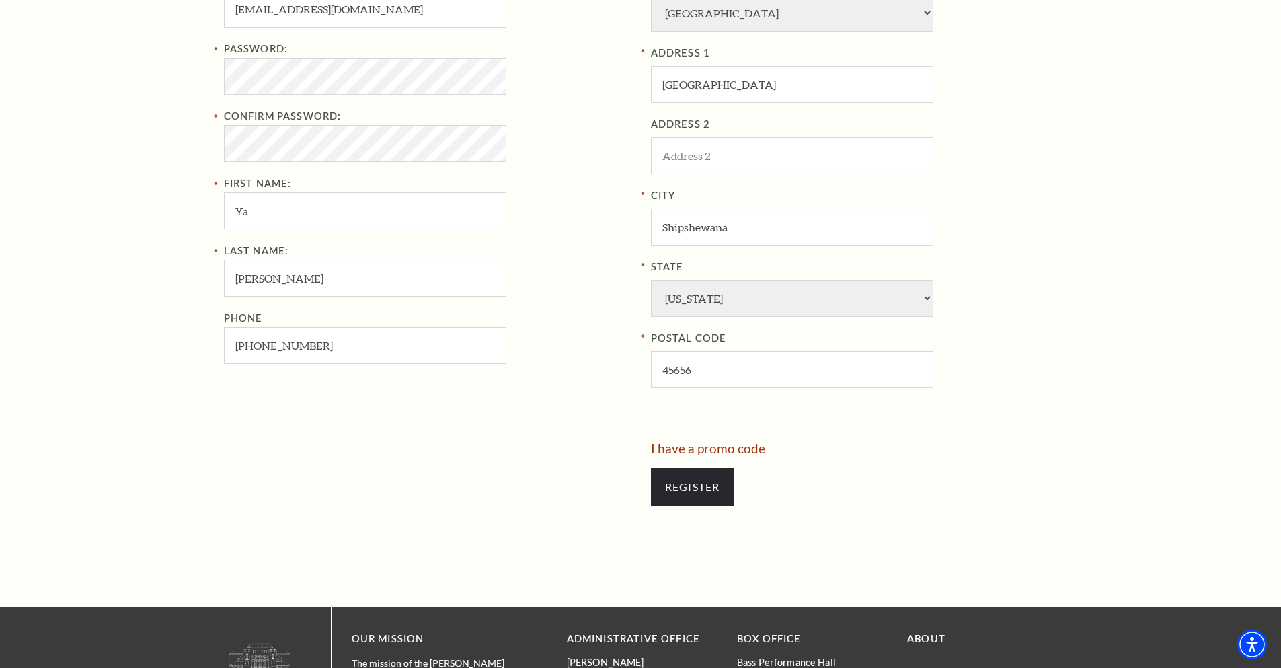
scroll to position [672, 0]
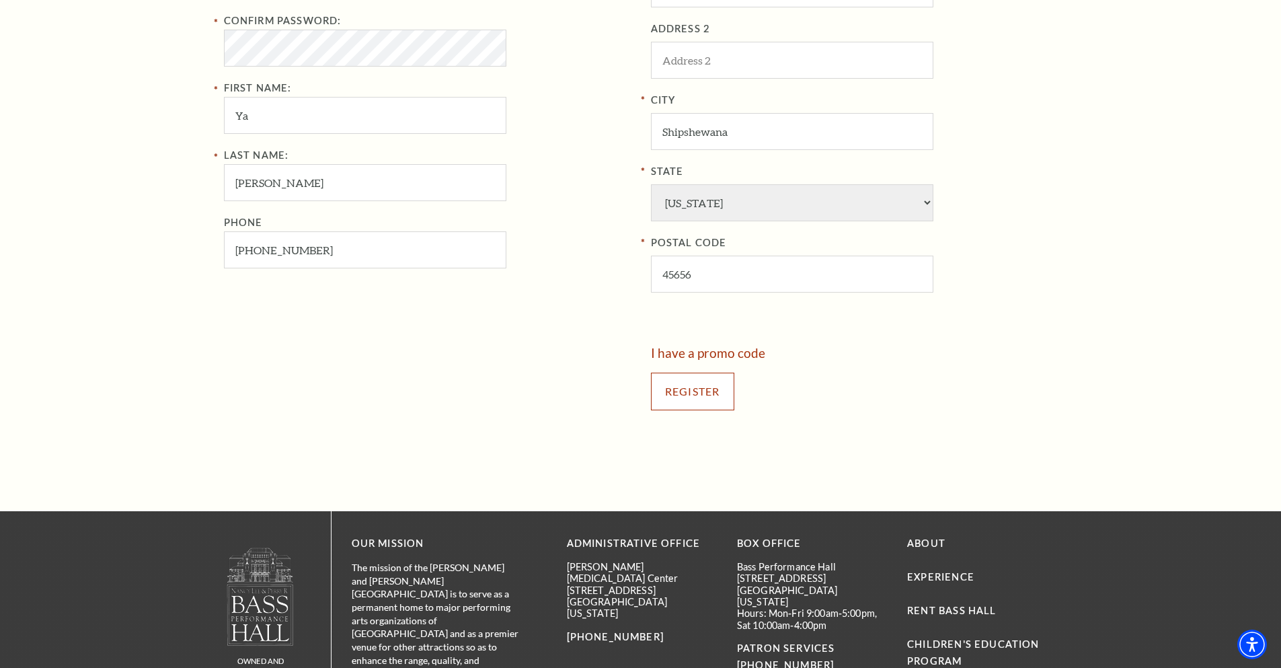
click at [671, 391] on input "Register" at bounding box center [692, 391] width 83 height 38
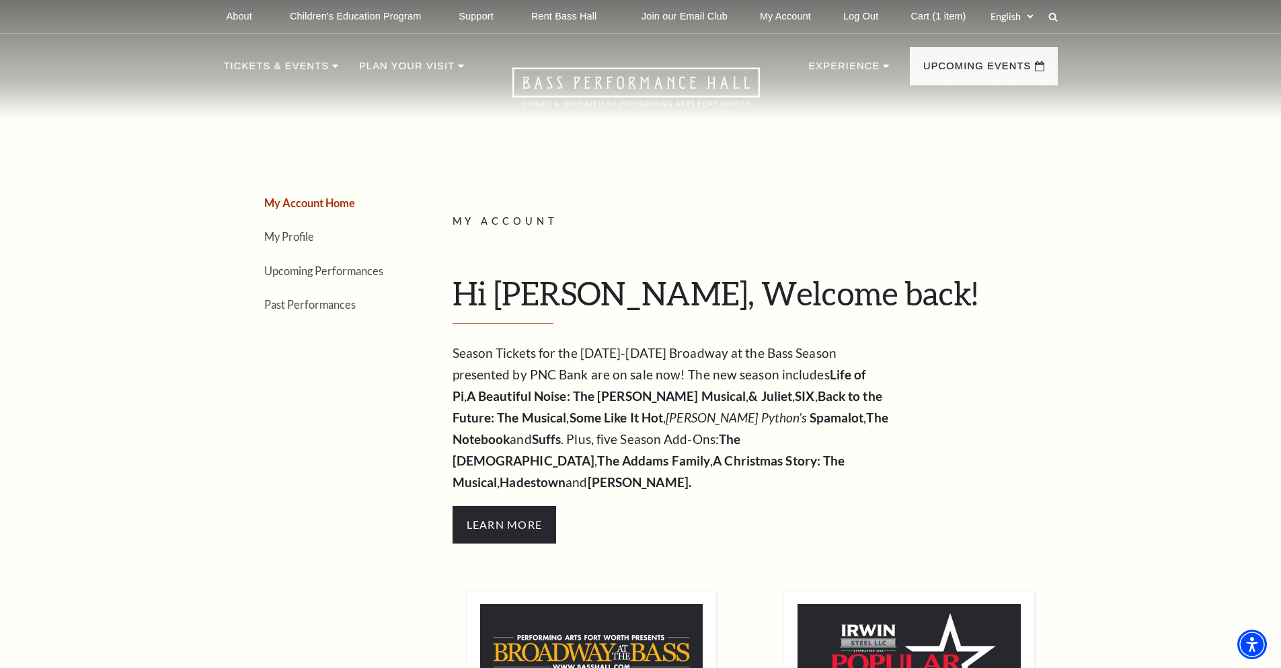
drag, startPoint x: 926, startPoint y: 13, endPoint x: 992, endPoint y: 38, distance: 70.2
click at [927, 14] on link "Cart (1 item)" at bounding box center [937, 16] width 77 height 33
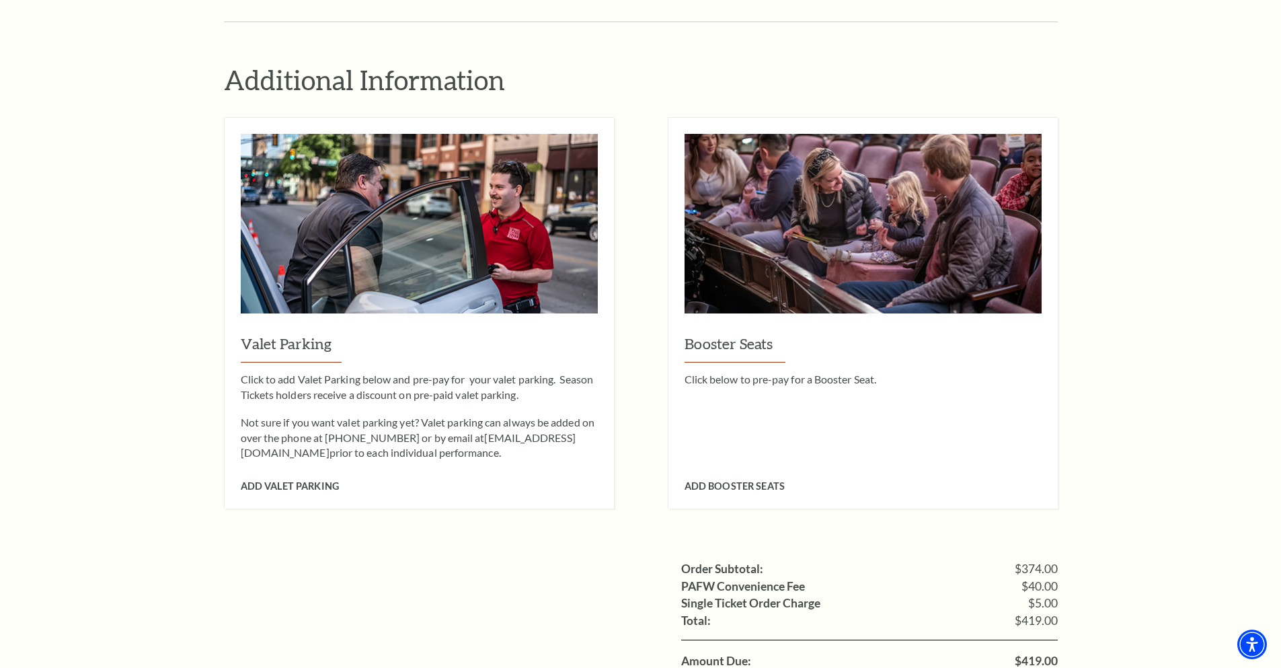
scroll to position [1076, 0]
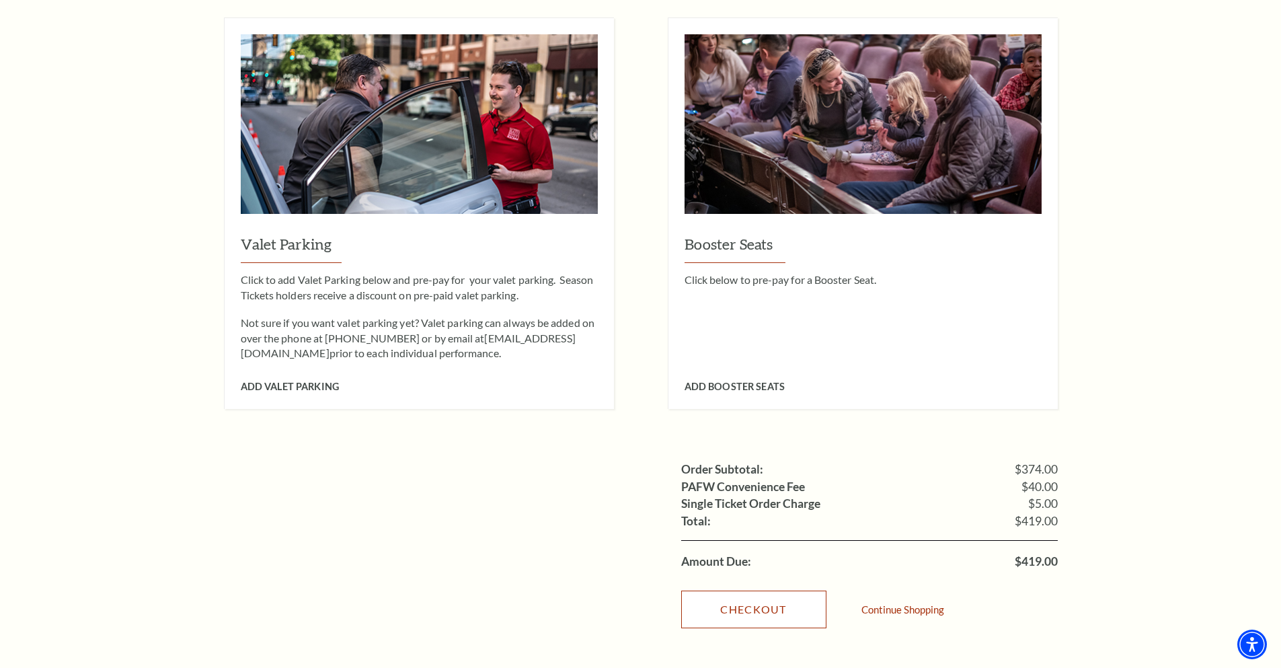
click at [750, 590] on link "Checkout" at bounding box center [753, 609] width 145 height 38
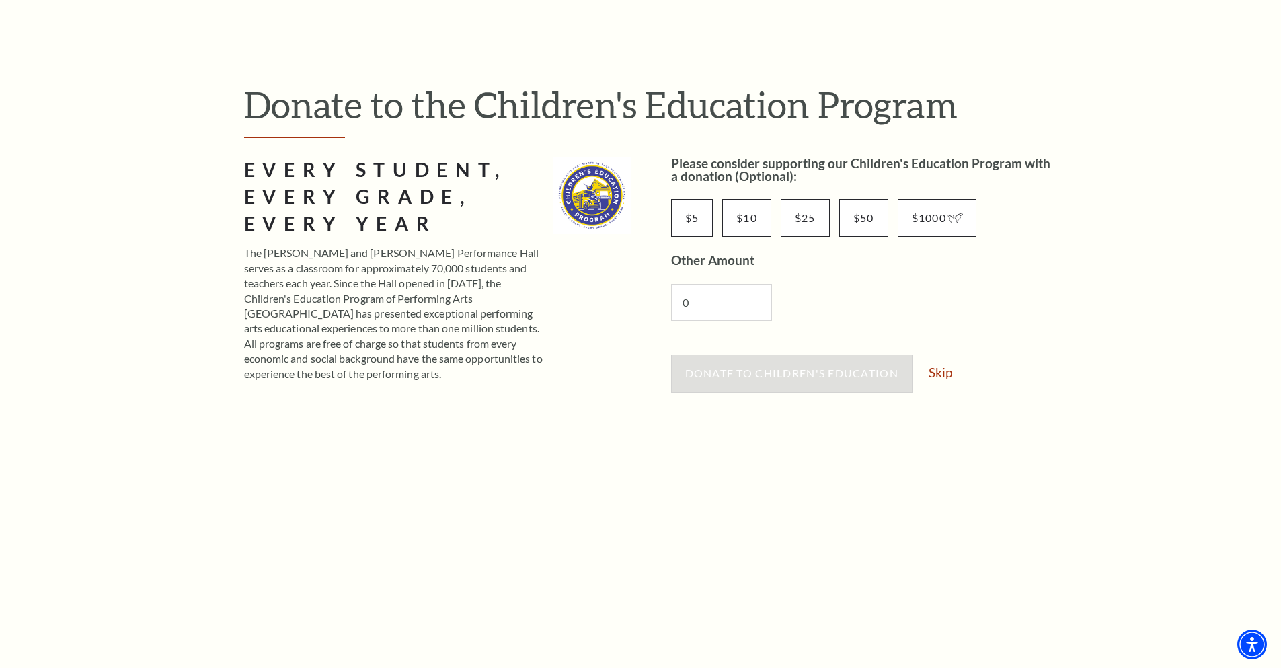
scroll to position [202, 0]
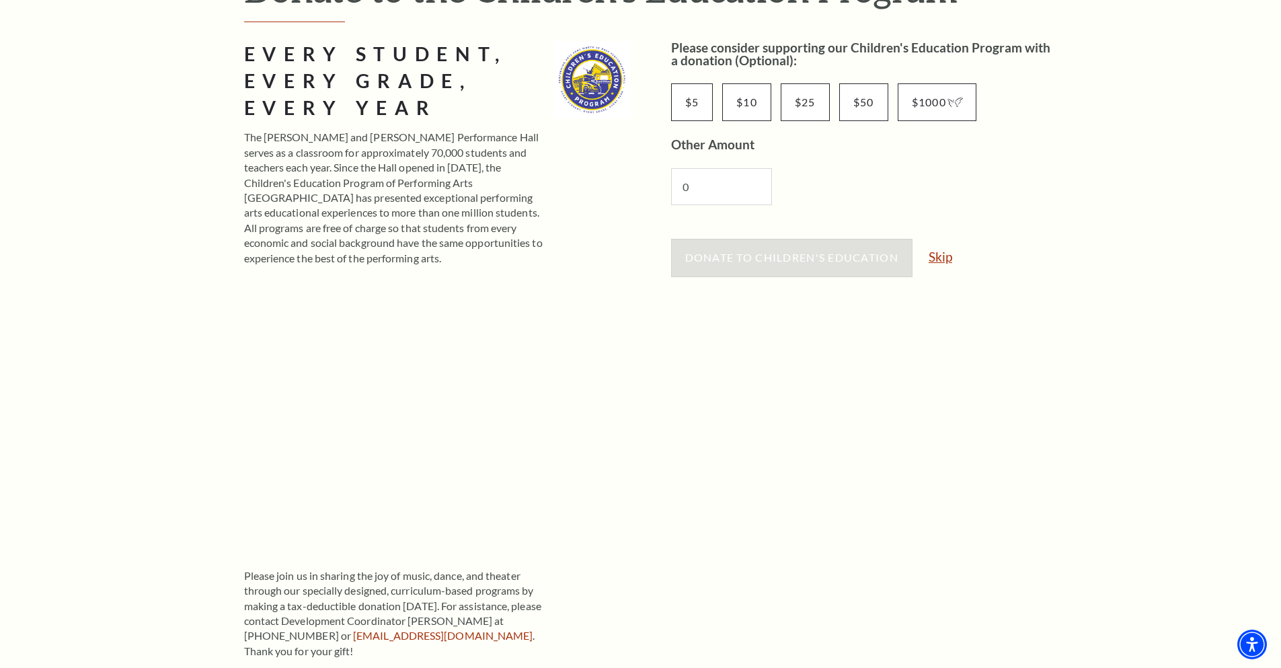
click at [942, 258] on link "Skip" at bounding box center [940, 256] width 24 height 13
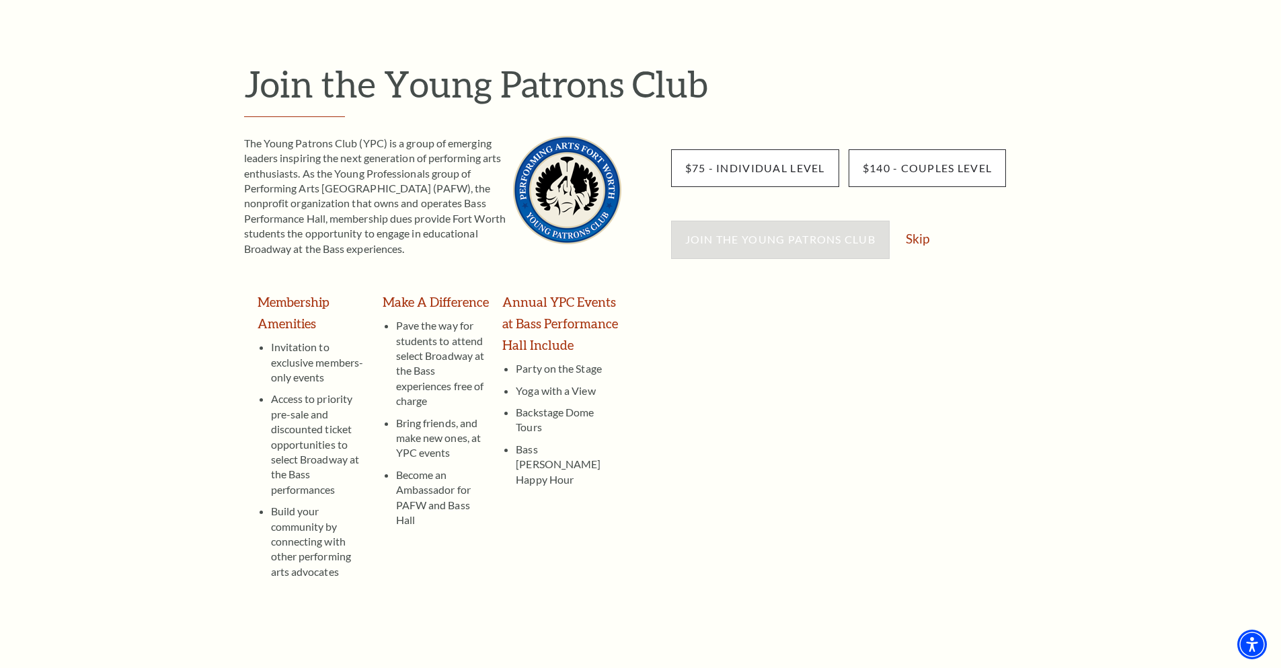
scroll to position [134, 0]
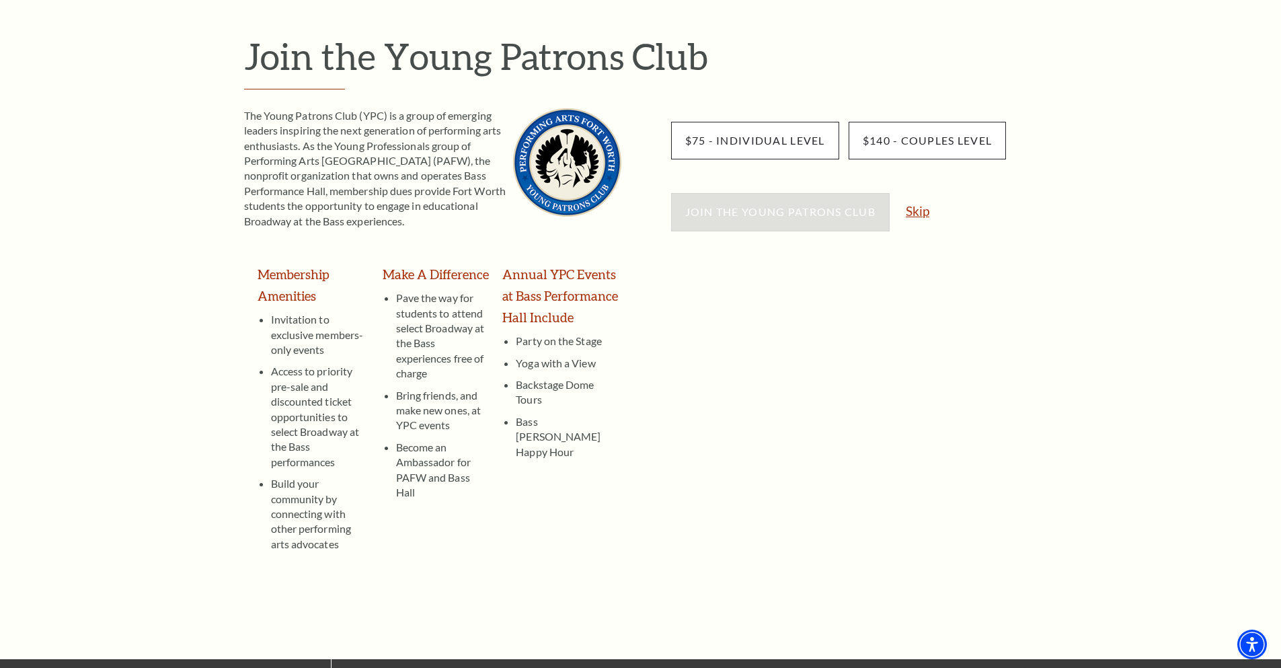
click at [920, 217] on link "Skip" at bounding box center [917, 210] width 24 height 13
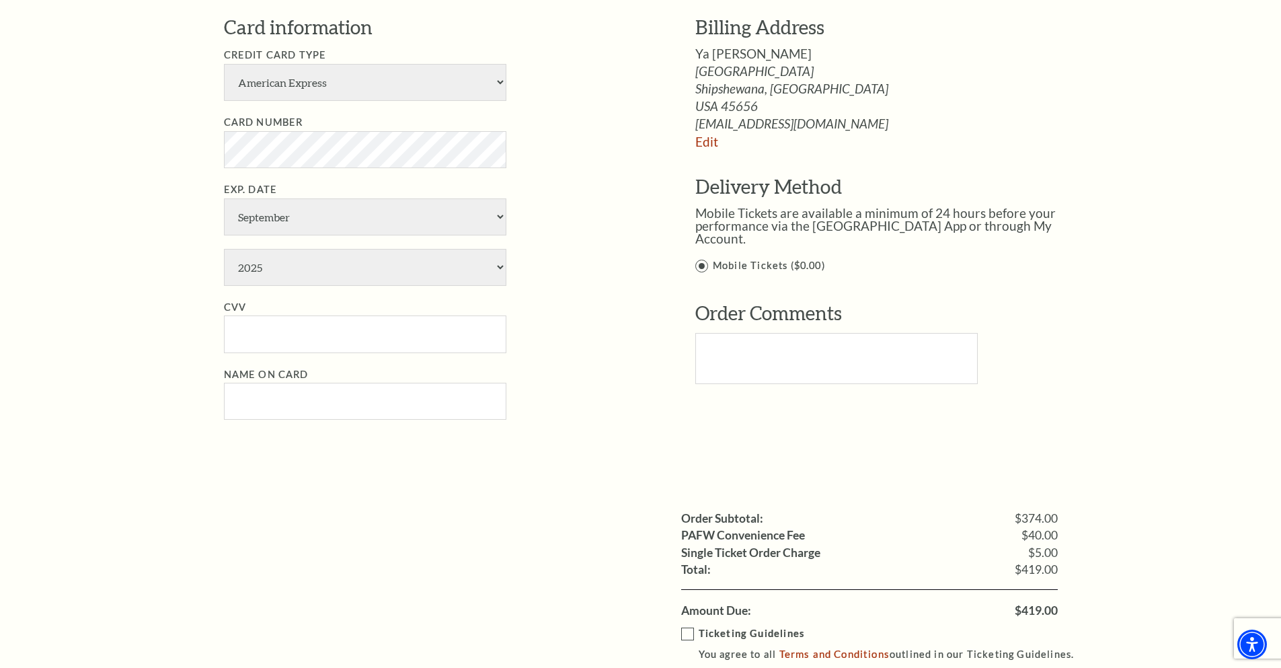
scroll to position [874, 0]
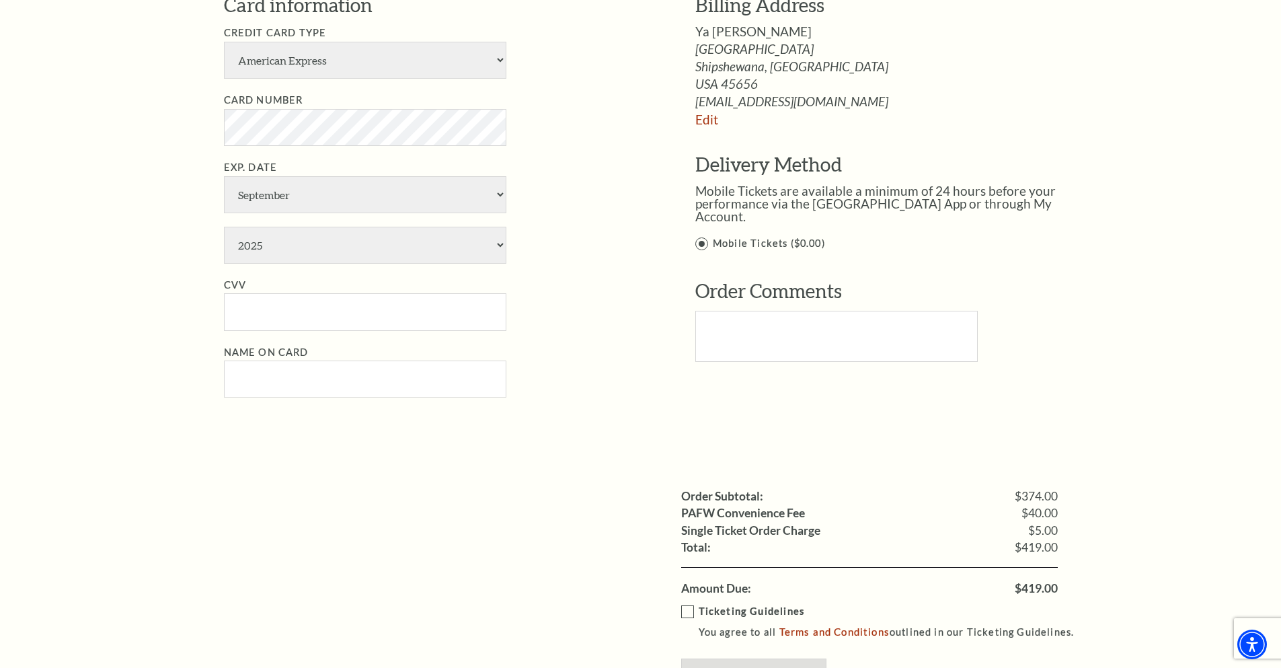
click at [1031, 587] on span "$419.00" at bounding box center [1035, 588] width 43 height 12
copy span "419.00"
click at [935, 450] on div "Payment Options Would you like to use a gift certificate? Gift Certificate Numb…" at bounding box center [655, 168] width 862 height 588
click at [1142, 301] on div "Notice × Tickets cannot be removed during a Ticket Exchange. Choose Start Over …" at bounding box center [640, 49] width 1281 height 1642
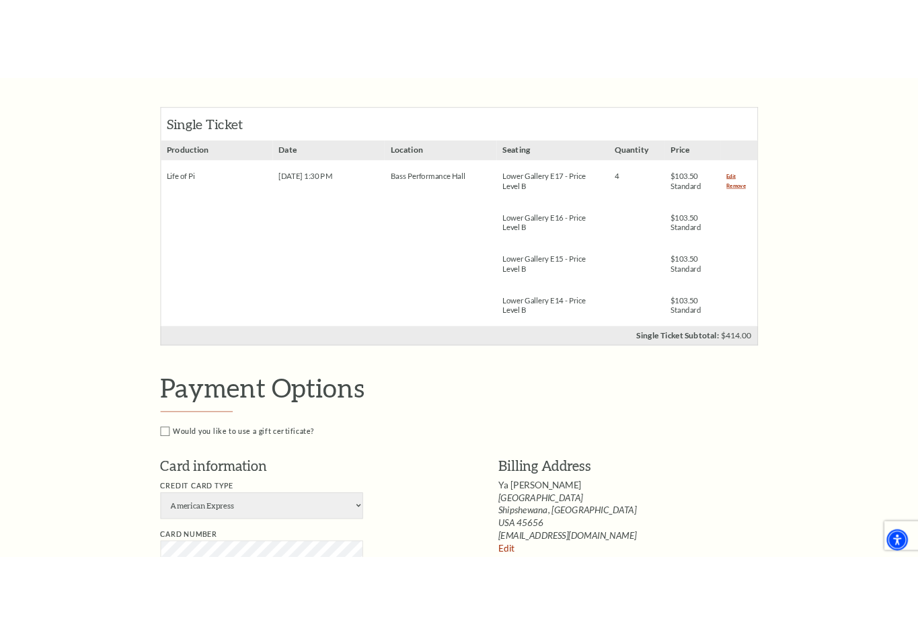
scroll to position [336, 0]
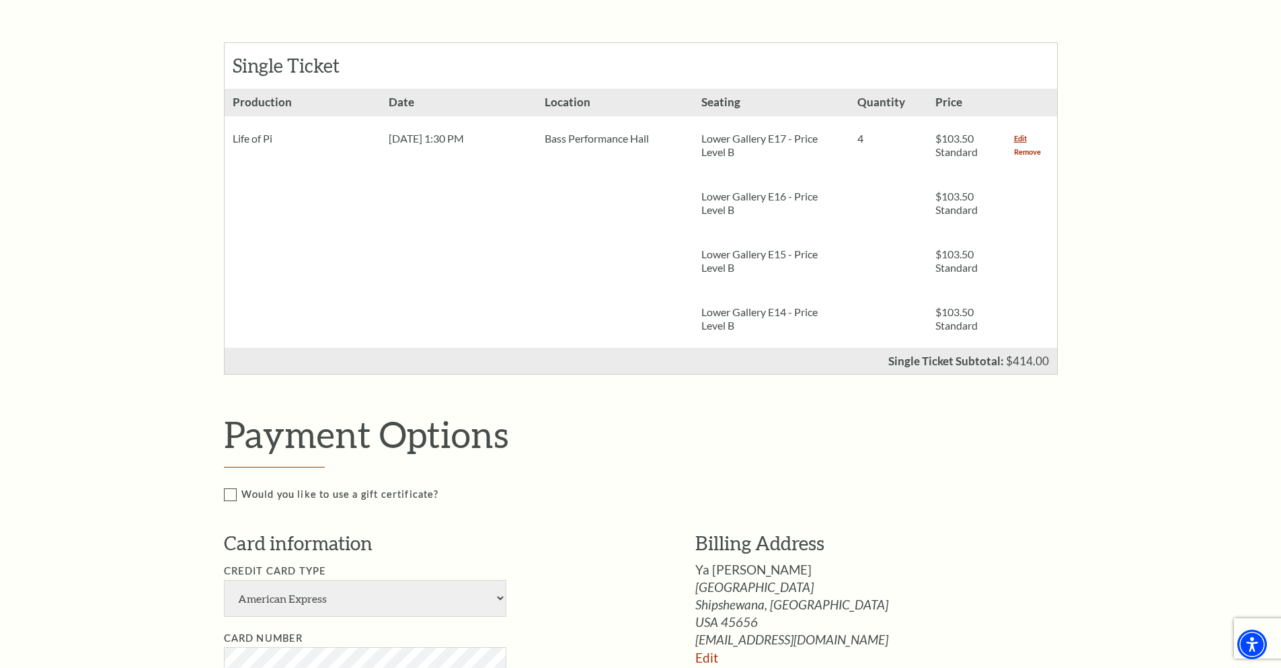
click at [1019, 151] on link "Remove" at bounding box center [1027, 151] width 27 height 13
